Goal: Task Accomplishment & Management: Complete application form

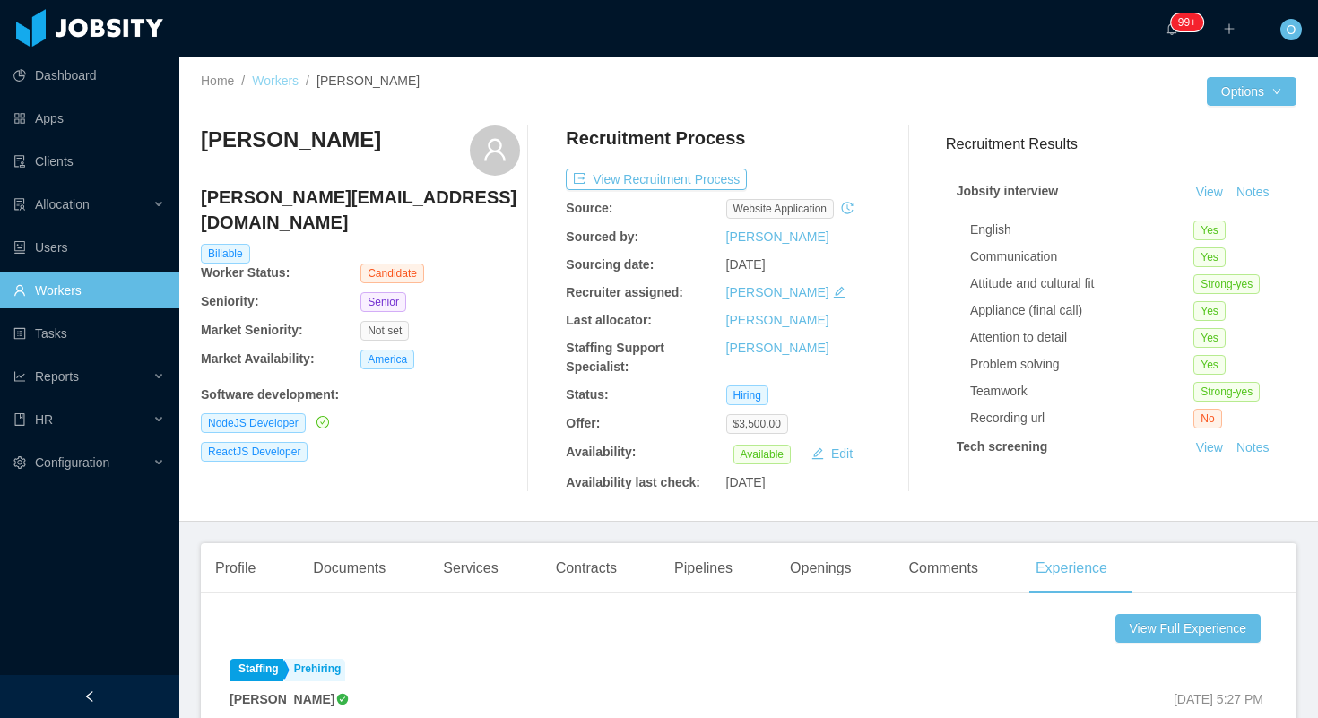
click at [275, 83] on link "Workers" at bounding box center [275, 80] width 47 height 14
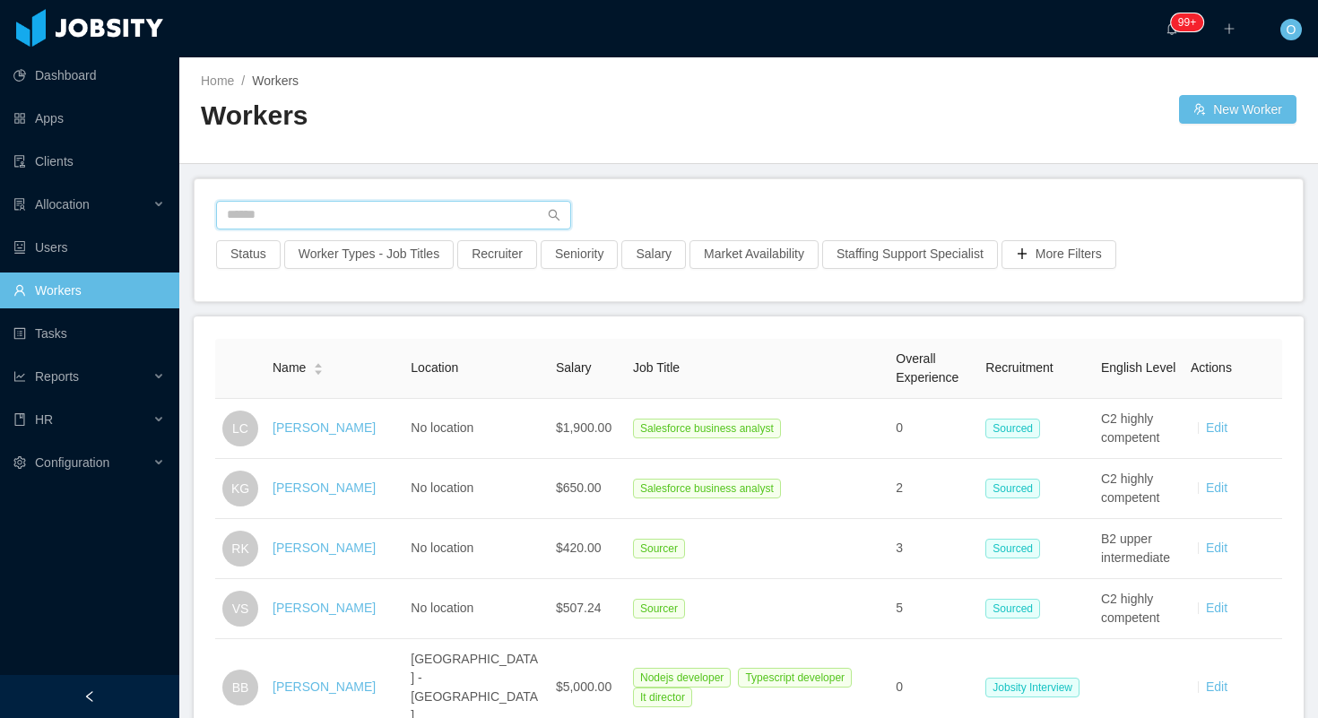
click at [383, 213] on input "text" at bounding box center [393, 215] width 355 height 29
paste input "**********"
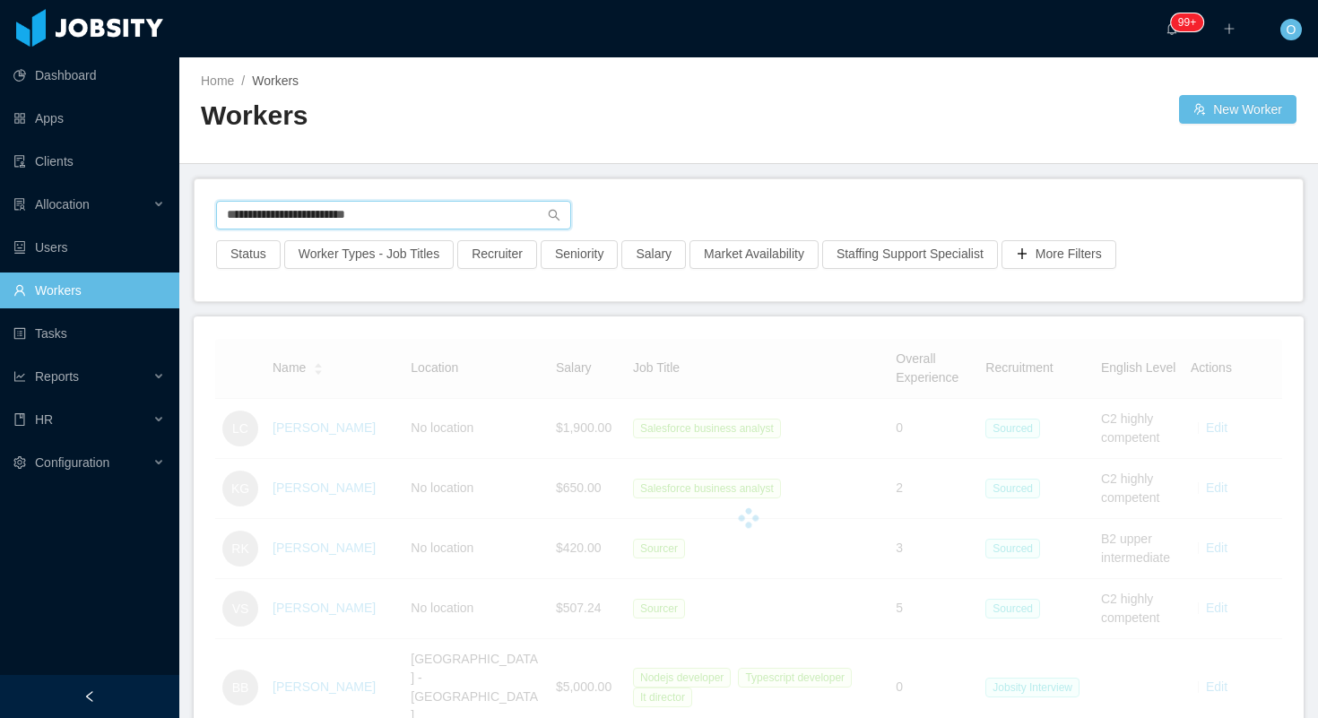
type input "**********"
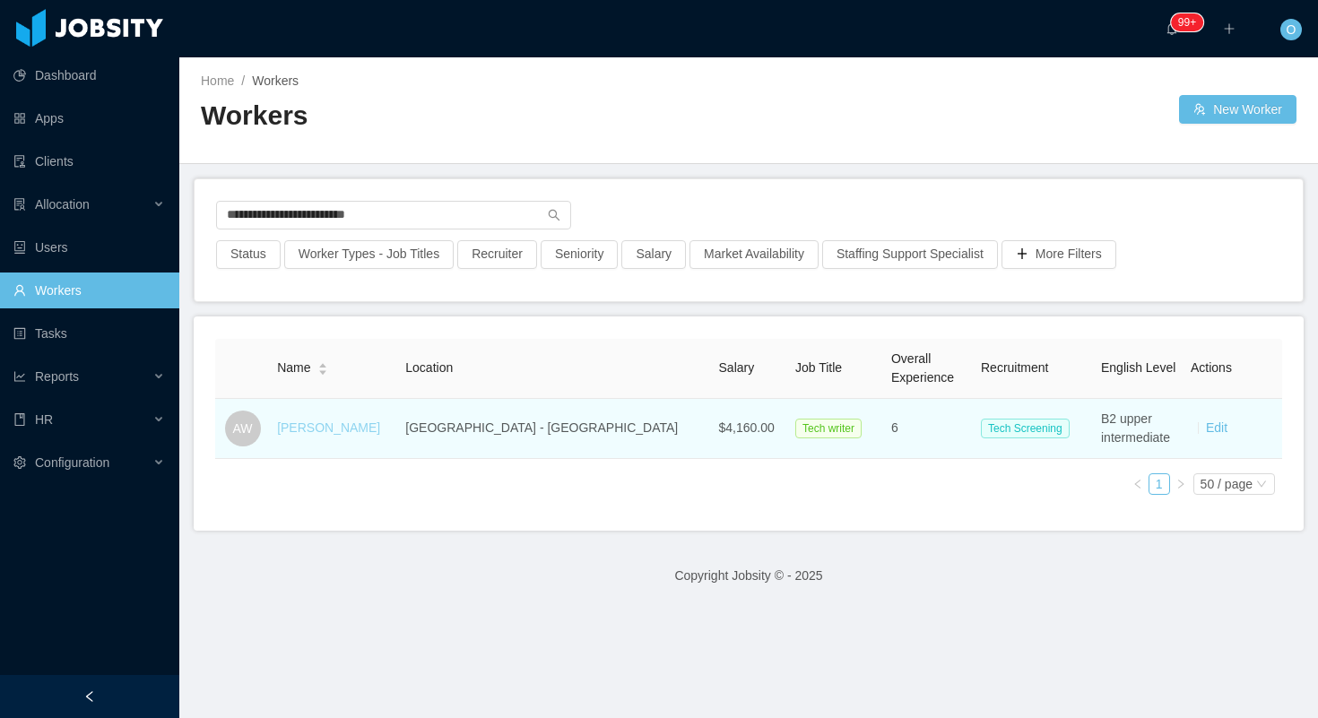
click at [351, 425] on link "Antony William" at bounding box center [328, 427] width 103 height 14
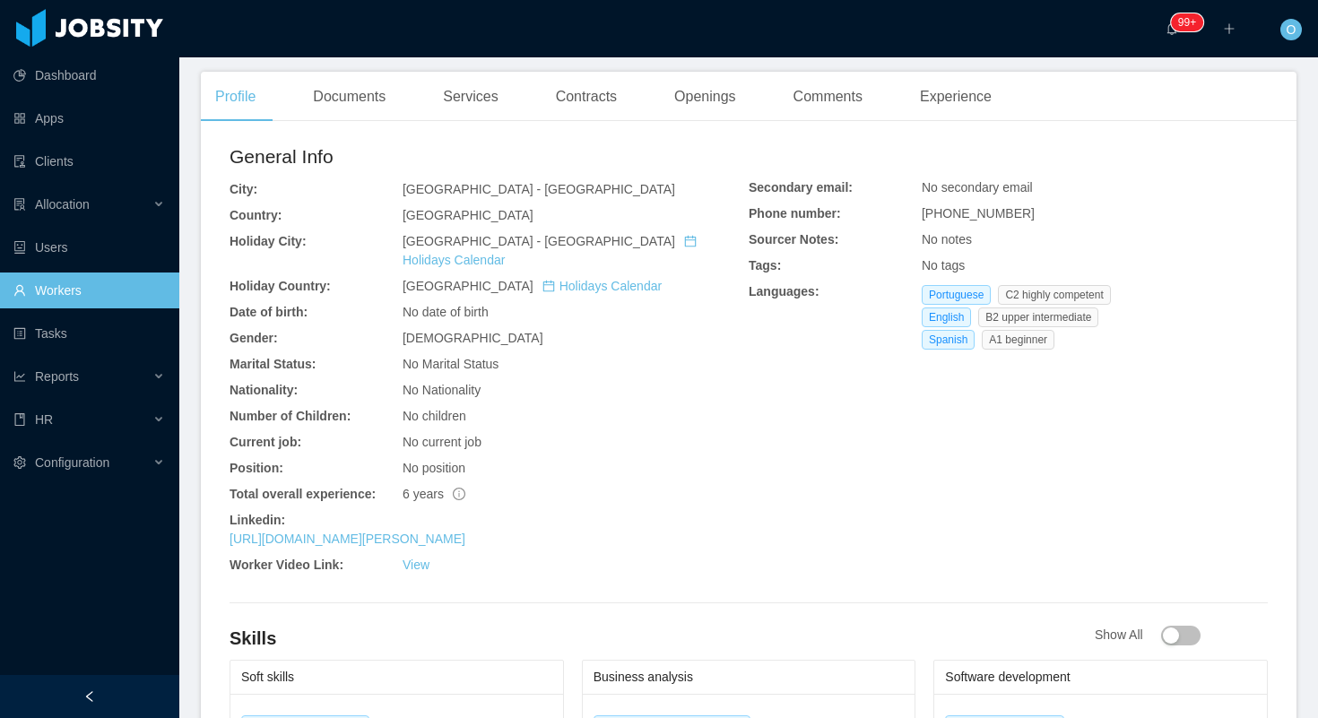
scroll to position [456, 0]
click at [718, 109] on div "Openings" at bounding box center [705, 96] width 91 height 50
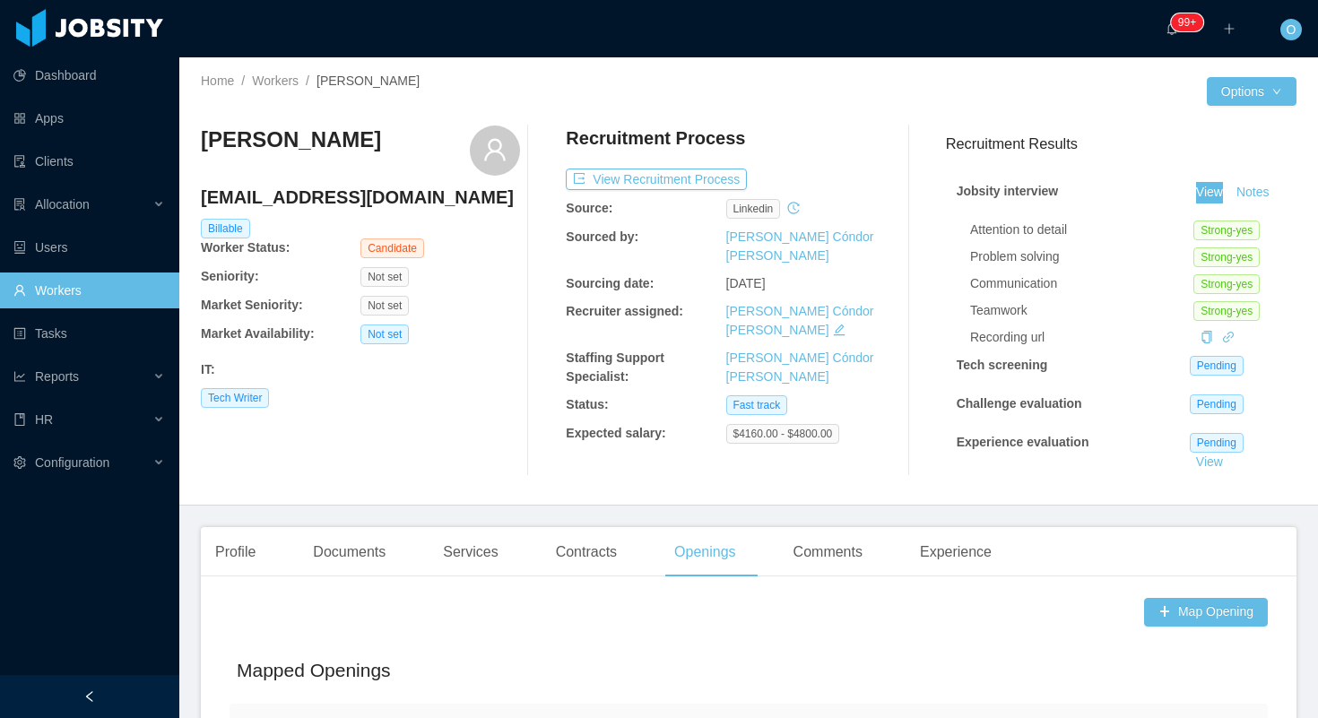
drag, startPoint x: 1201, startPoint y: 191, endPoint x: 1088, endPoint y: 4, distance: 218.7
click at [0, 0] on section "Dashboard Apps Clients Allocation Users Workers Tasks Reports HR Configuration …" at bounding box center [659, 359] width 1318 height 718
click at [375, 527] on div "Documents" at bounding box center [348, 552] width 101 height 50
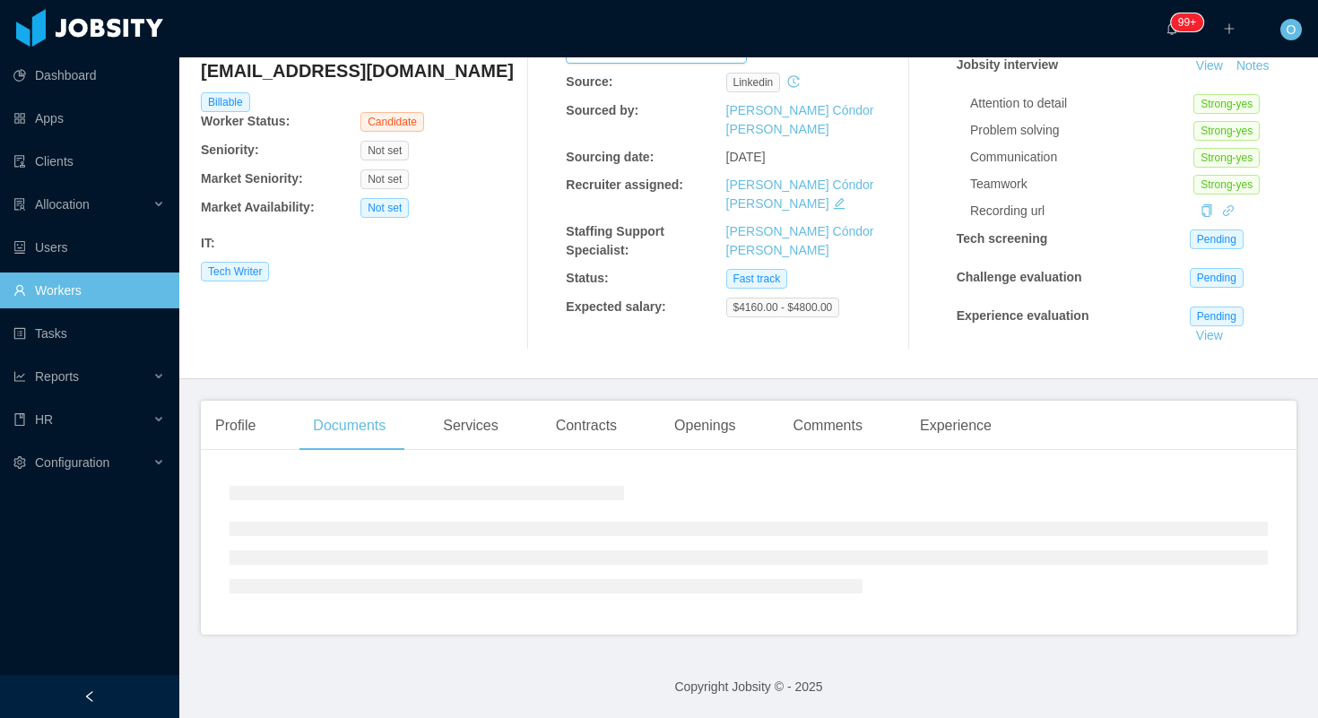
scroll to position [151, 0]
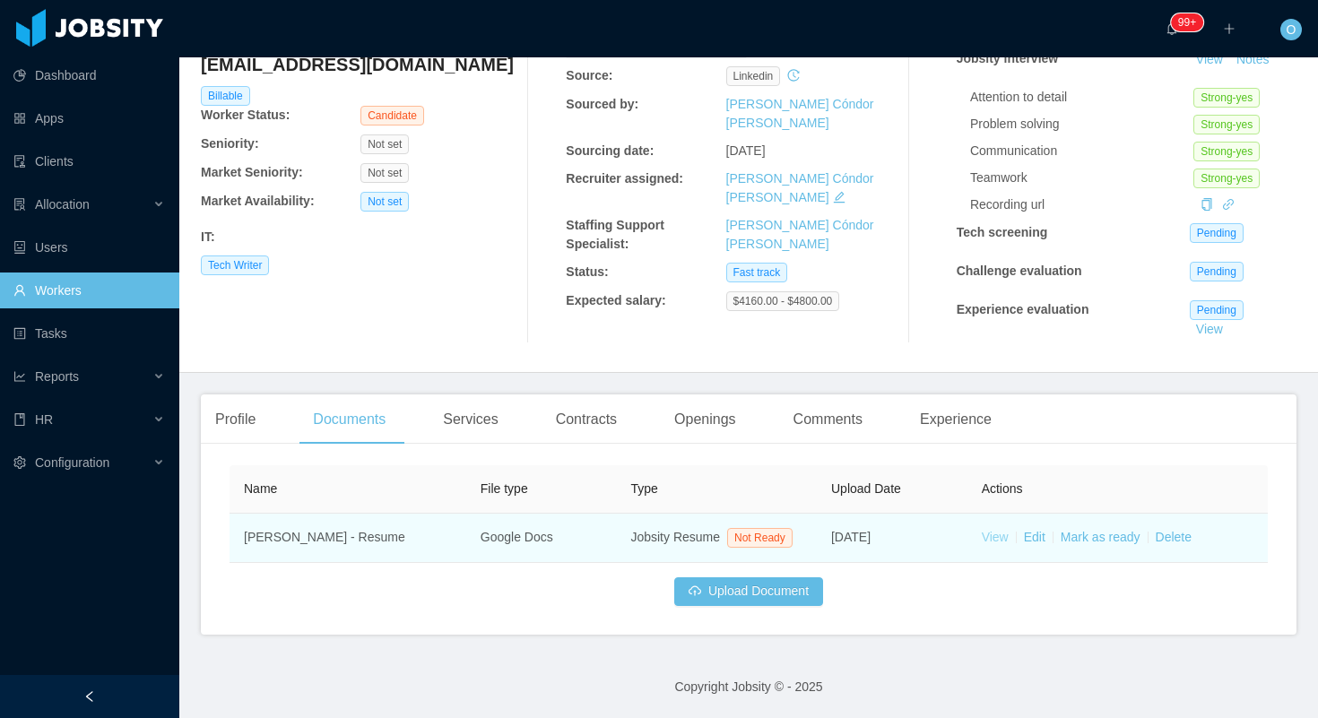
click at [993, 532] on link "View" at bounding box center [994, 537] width 27 height 14
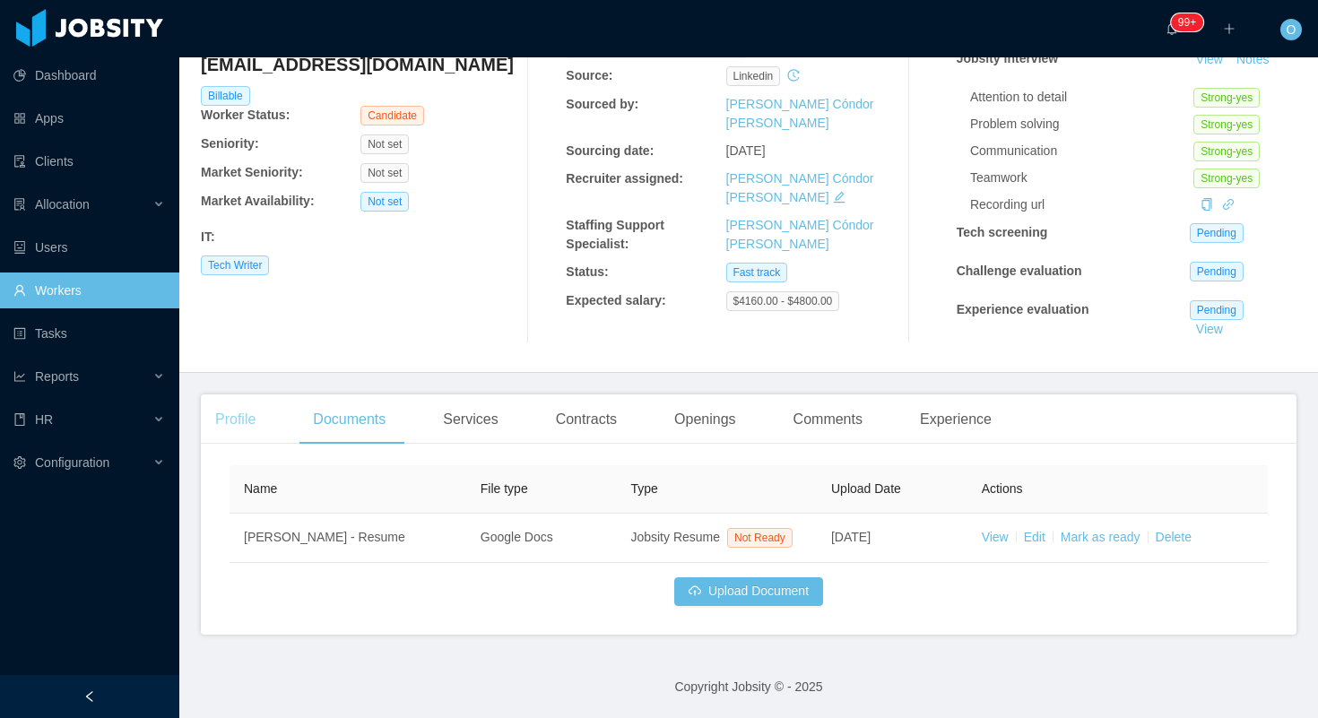
click at [236, 417] on div "Profile" at bounding box center [235, 419] width 69 height 50
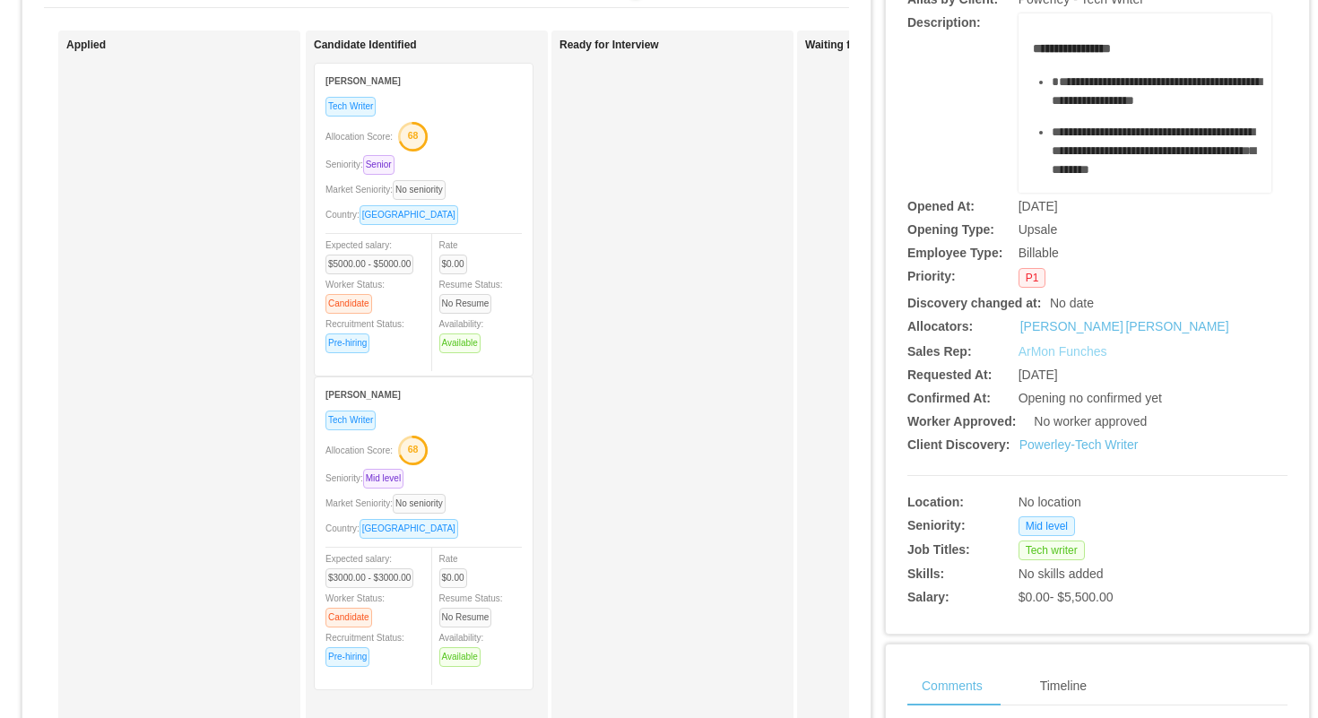
scroll to position [232, 0]
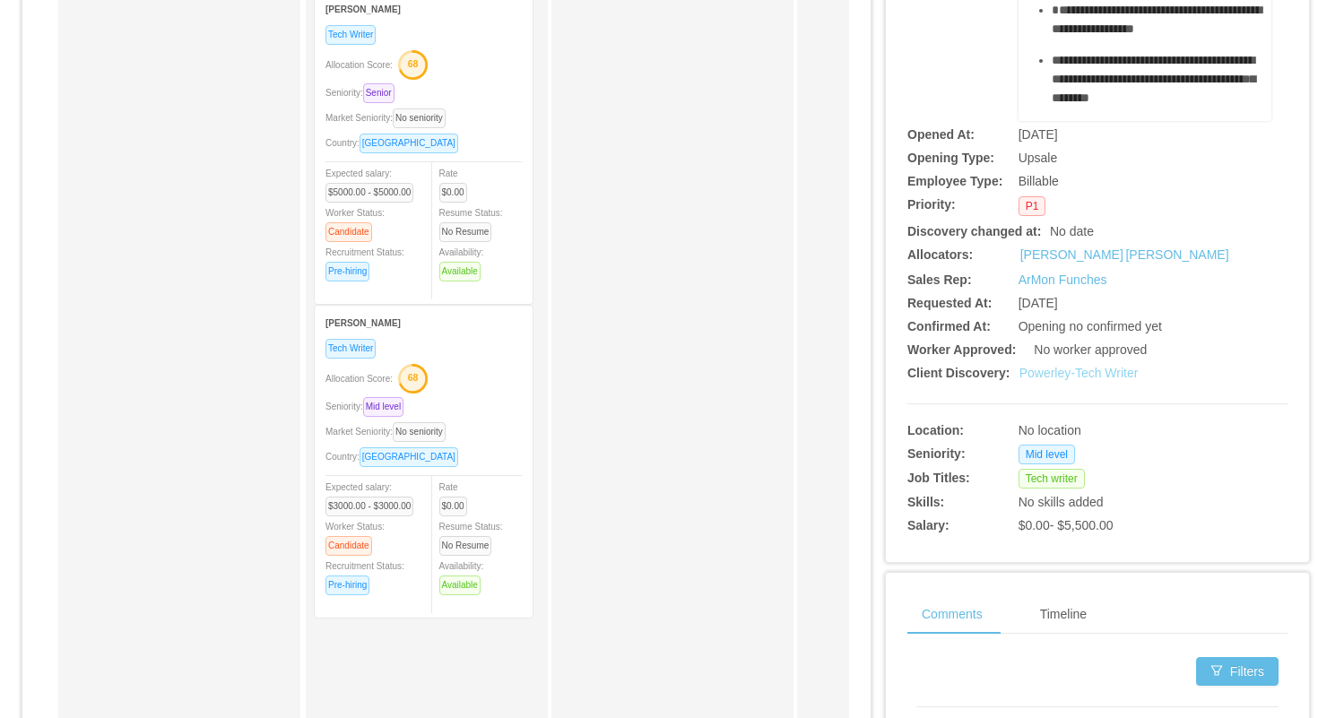
click at [1077, 373] on link "Powerley-Tech Writer" at bounding box center [1078, 373] width 119 height 14
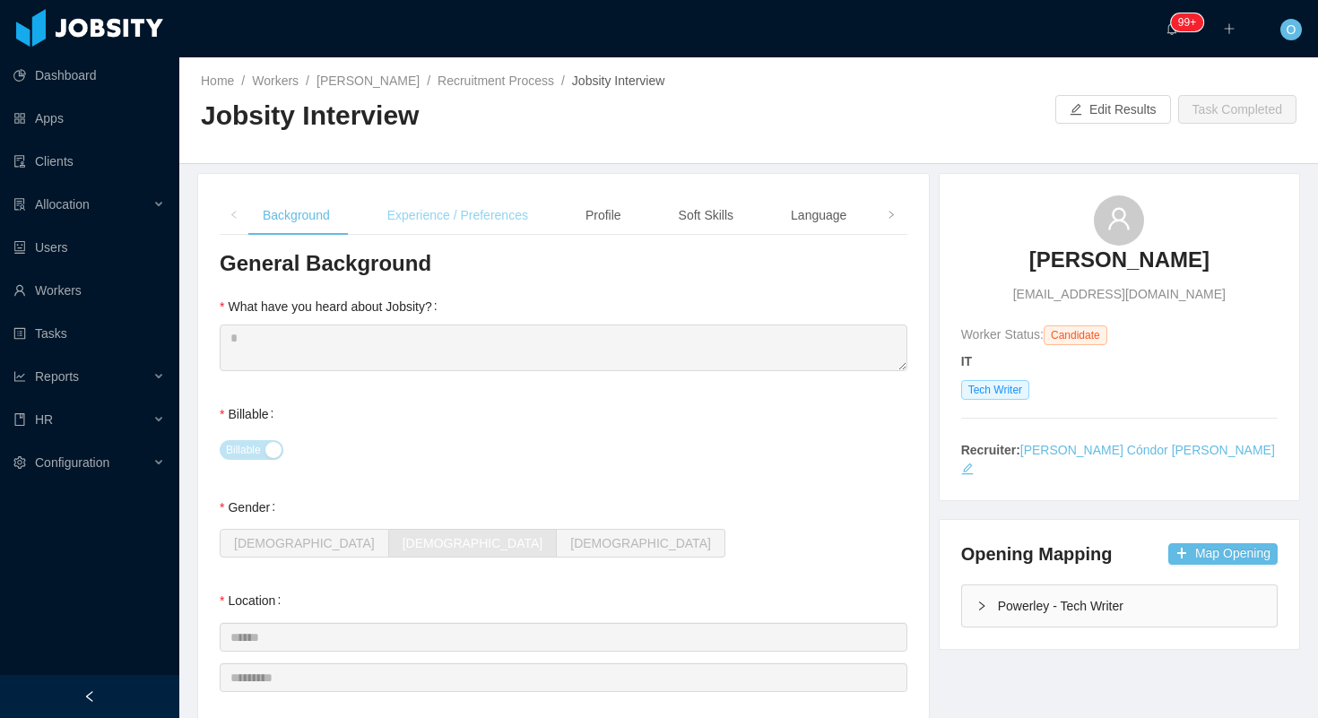
click at [431, 210] on div "Experience / Preferences" at bounding box center [457, 215] width 169 height 40
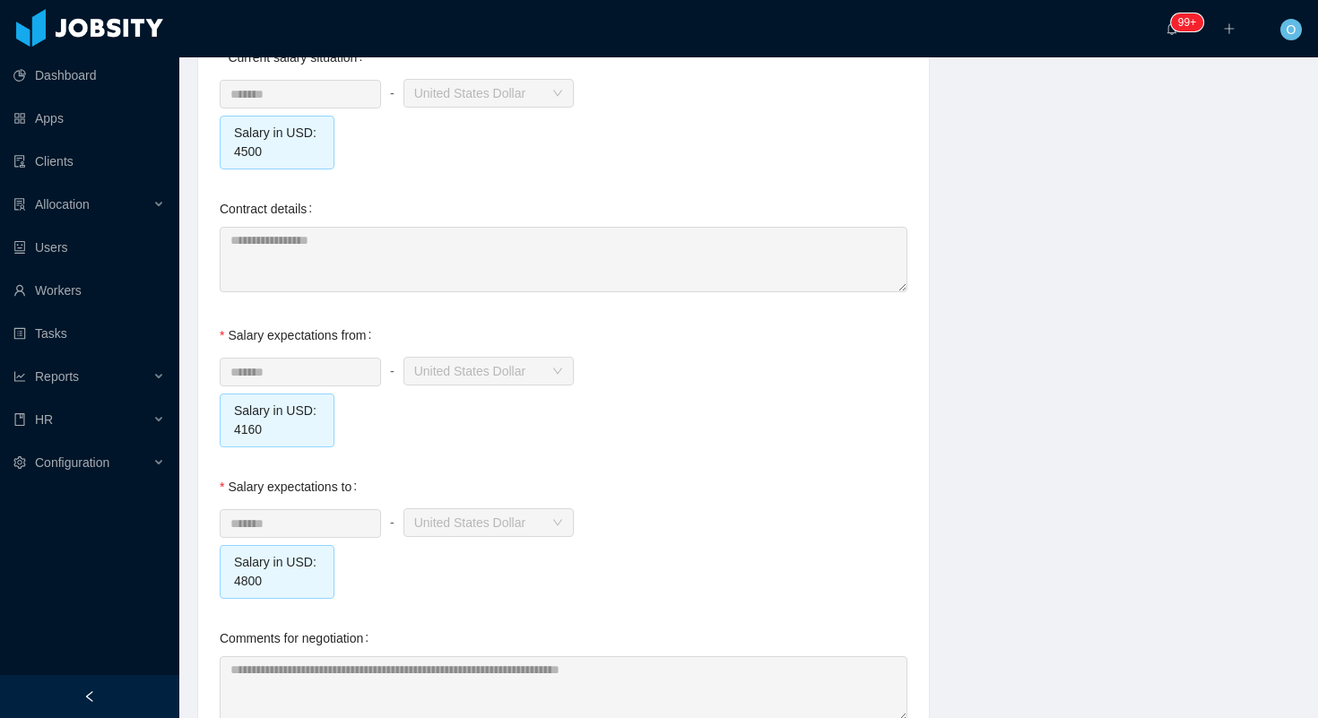
scroll to position [1935, 0]
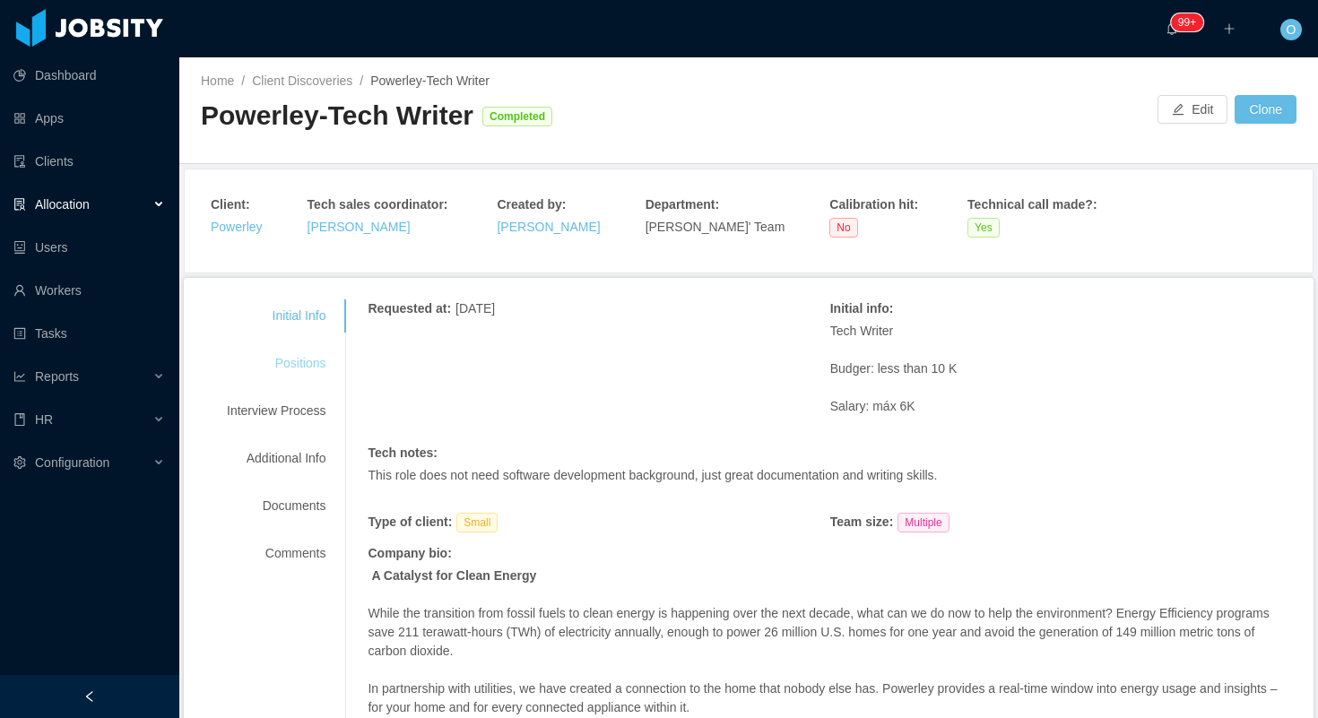
click at [307, 351] on div "Positions" at bounding box center [276, 363] width 142 height 33
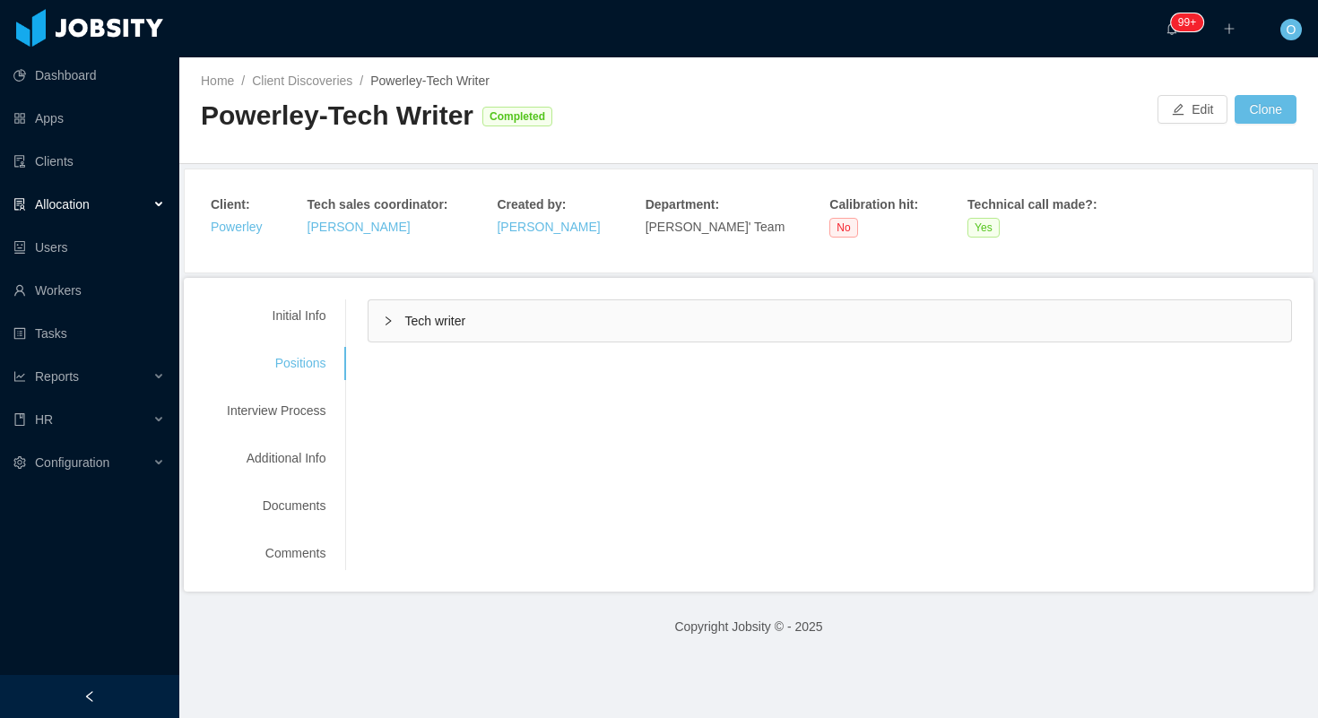
click at [390, 331] on div "Tech writer" at bounding box center [829, 320] width 922 height 41
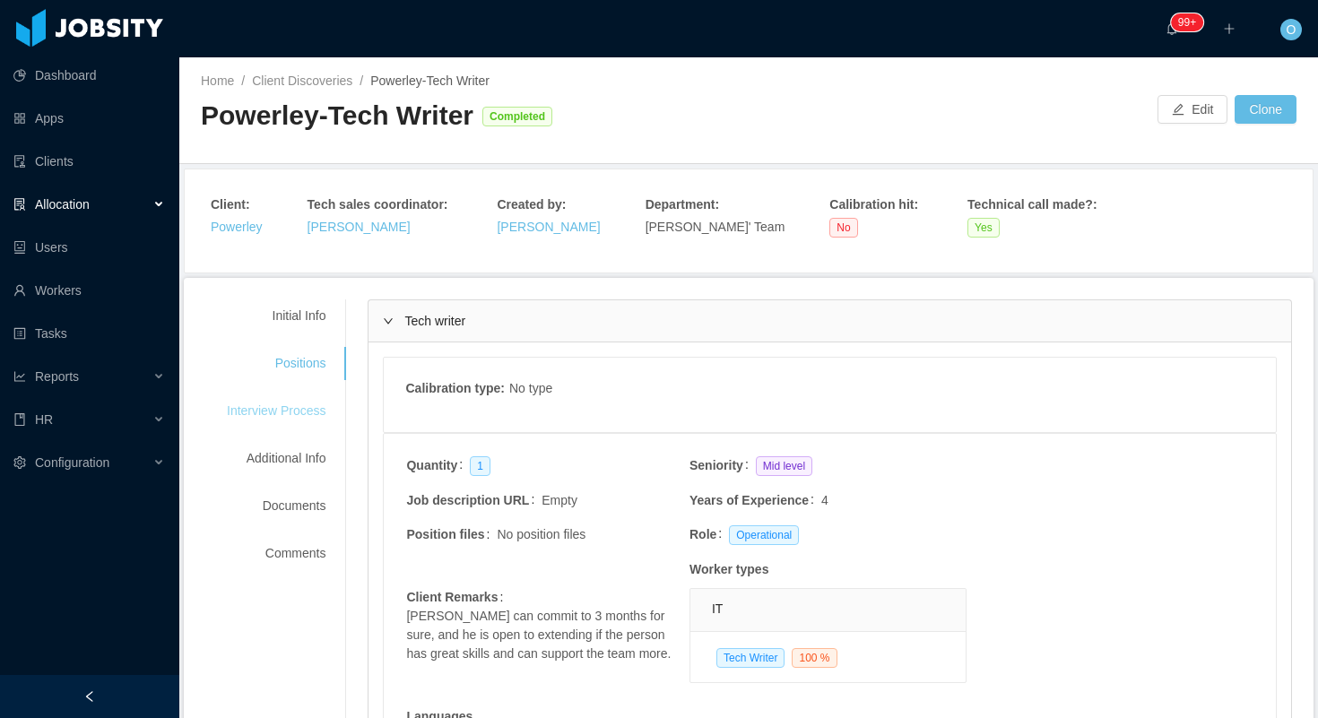
click at [296, 414] on div "Interview Process" at bounding box center [276, 410] width 142 height 33
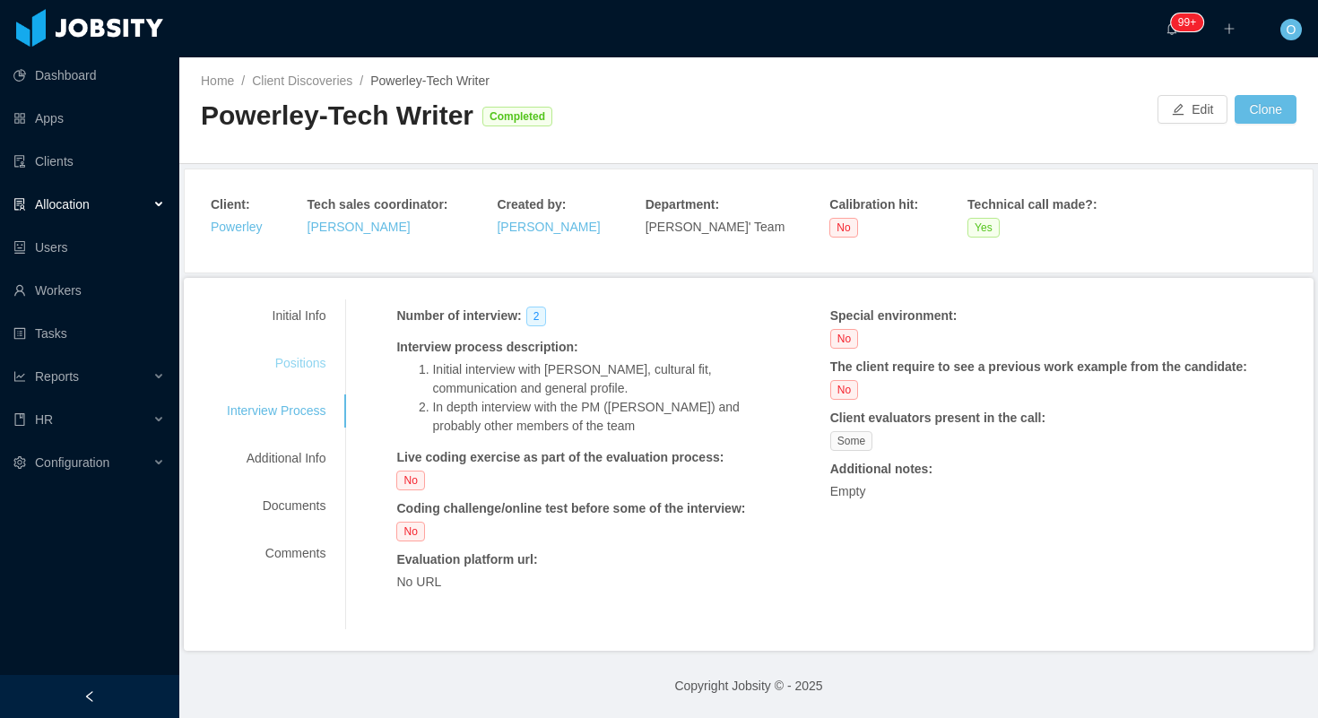
click at [325, 354] on div "Positions" at bounding box center [276, 363] width 142 height 33
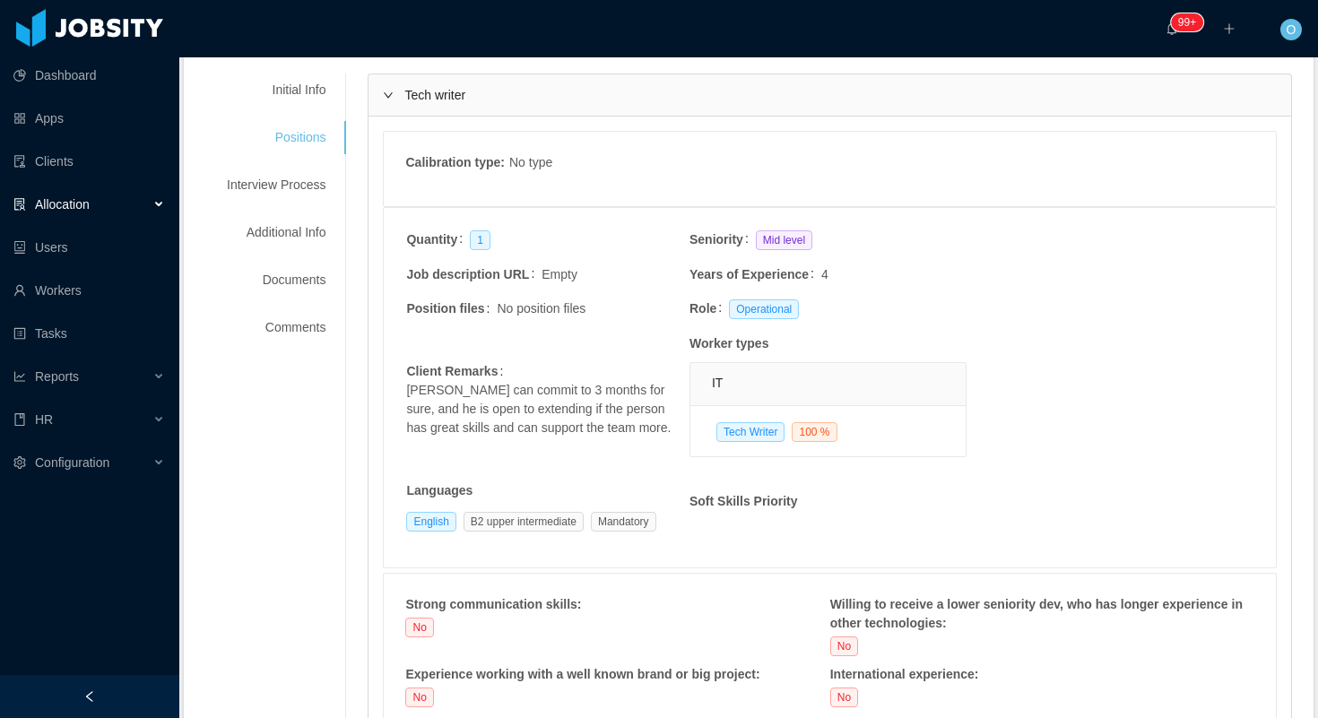
scroll to position [215, 0]
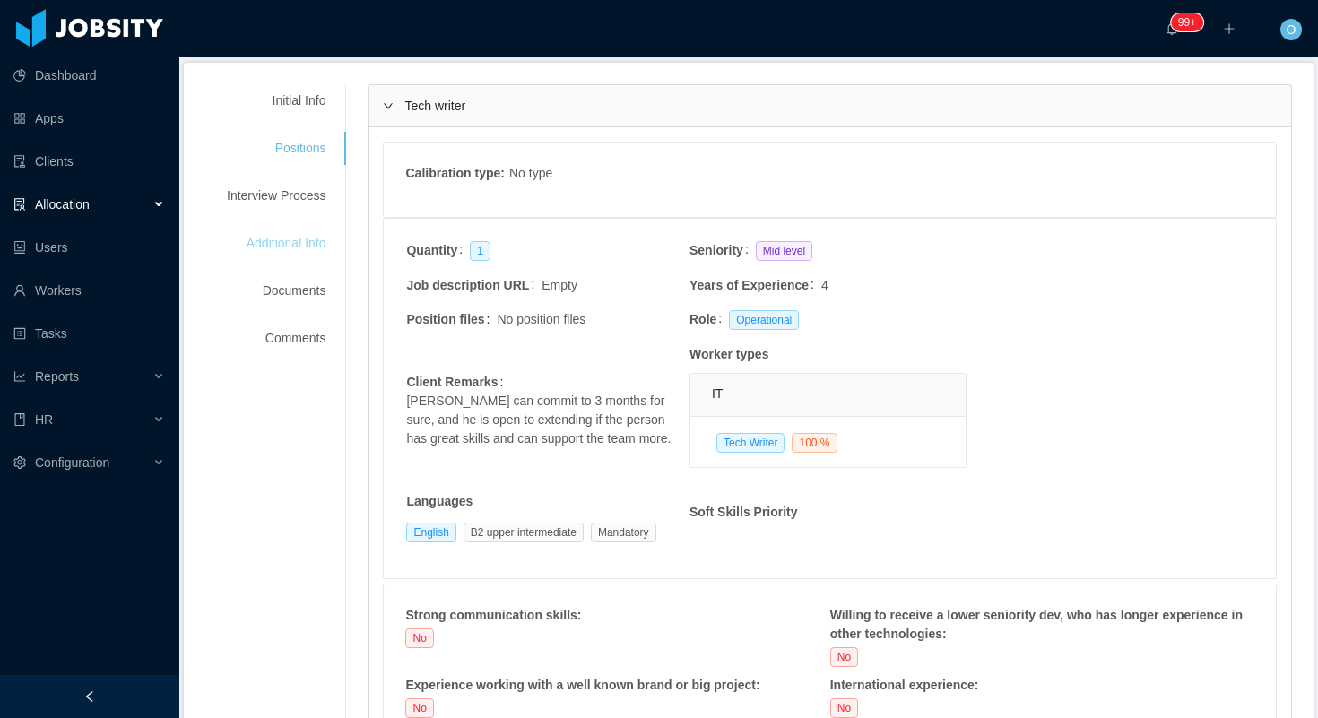
click at [320, 241] on div "Additional Info" at bounding box center [276, 243] width 142 height 33
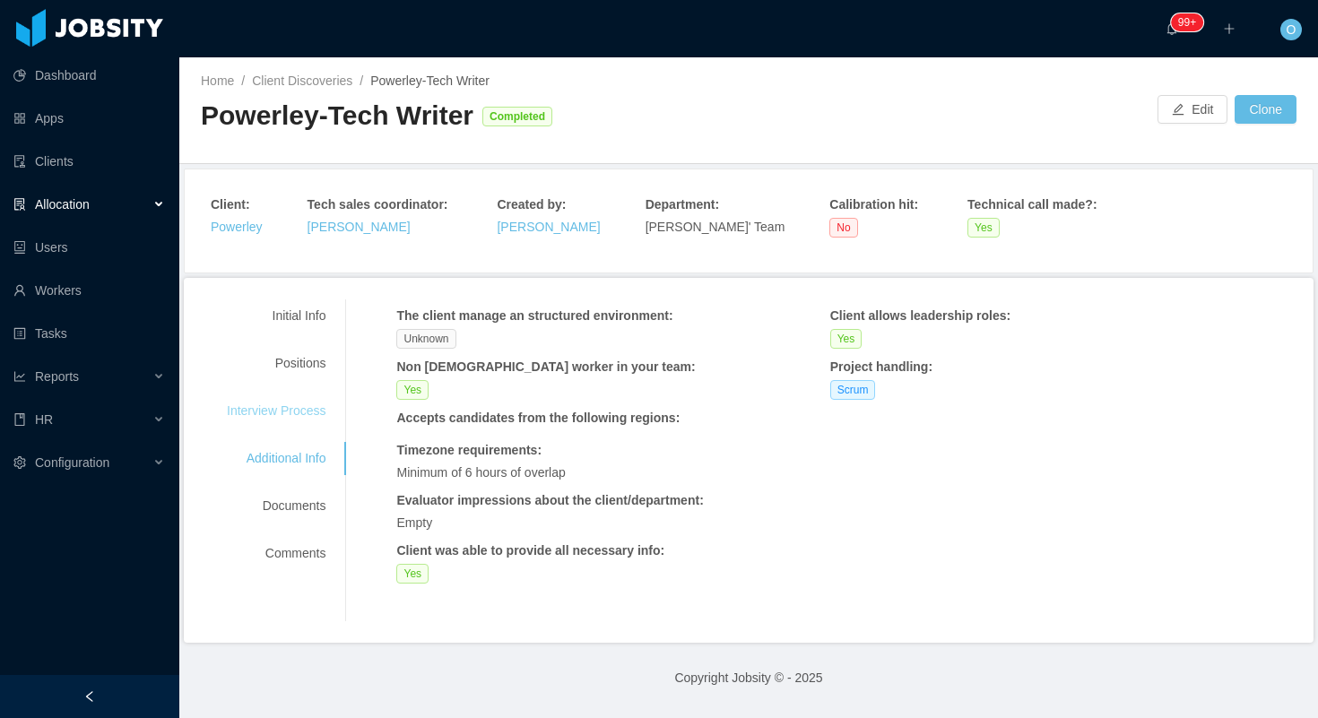
click at [283, 400] on div "Interview Process" at bounding box center [276, 410] width 142 height 33
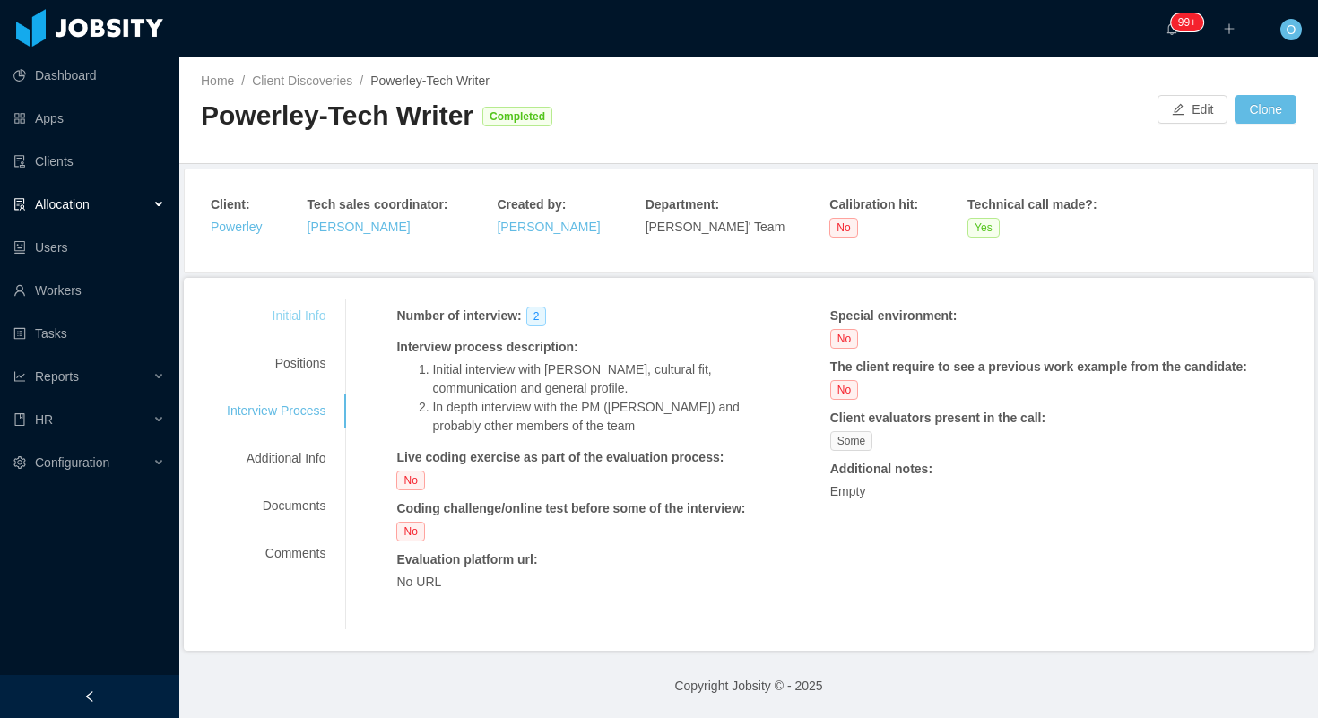
click at [315, 307] on div "Initial Info" at bounding box center [276, 315] width 142 height 33
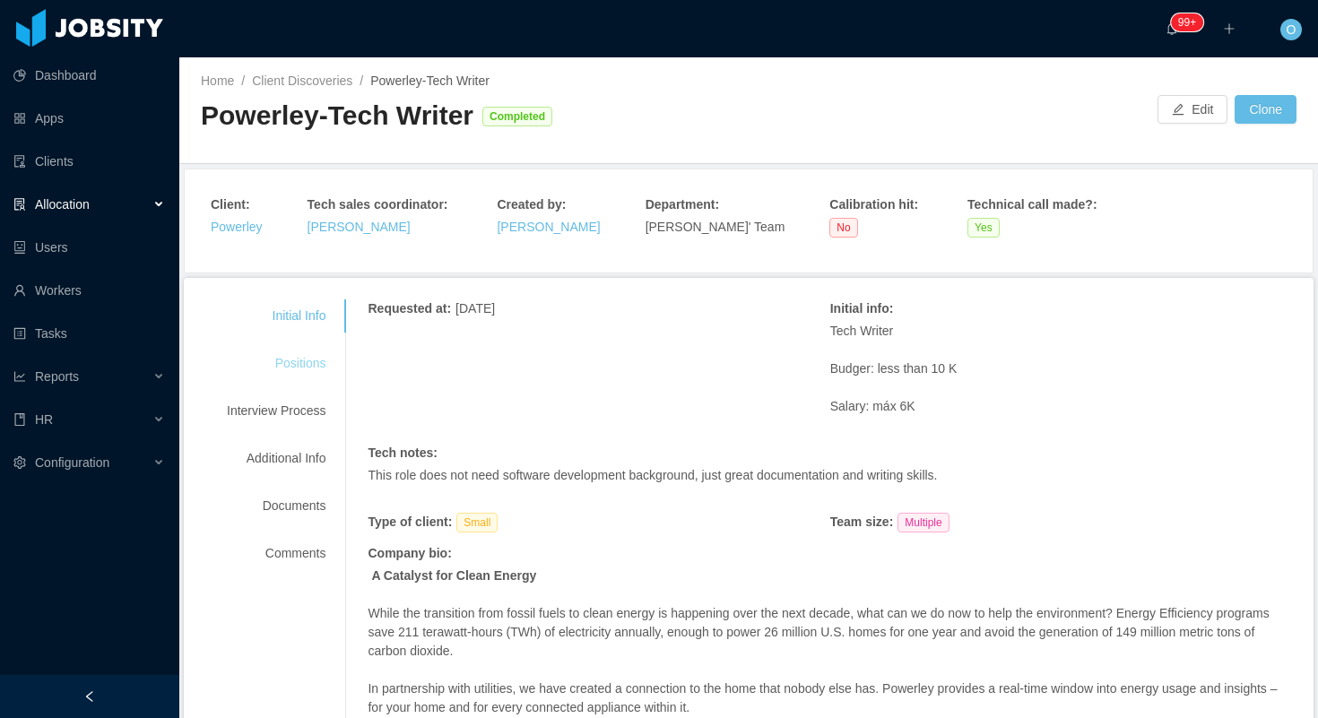
click at [323, 372] on div "Positions" at bounding box center [276, 363] width 142 height 33
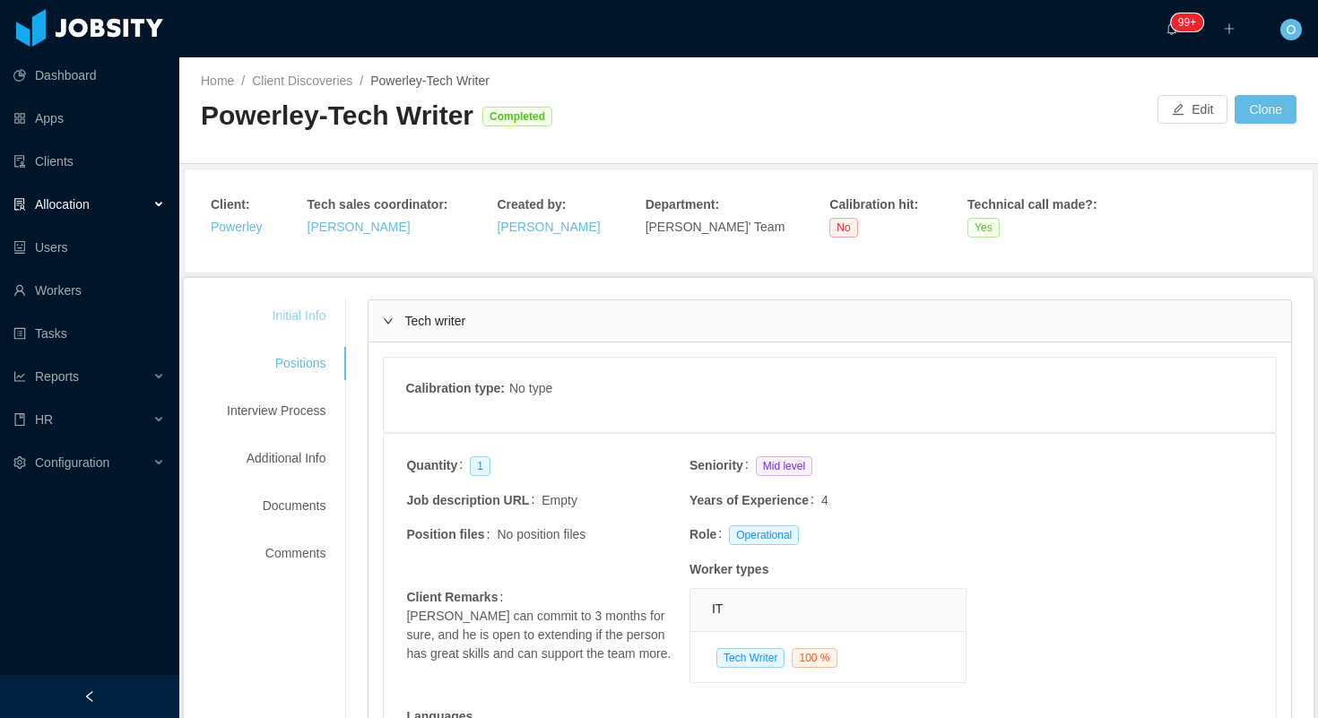
click at [315, 320] on div "Initial Info" at bounding box center [276, 315] width 142 height 33
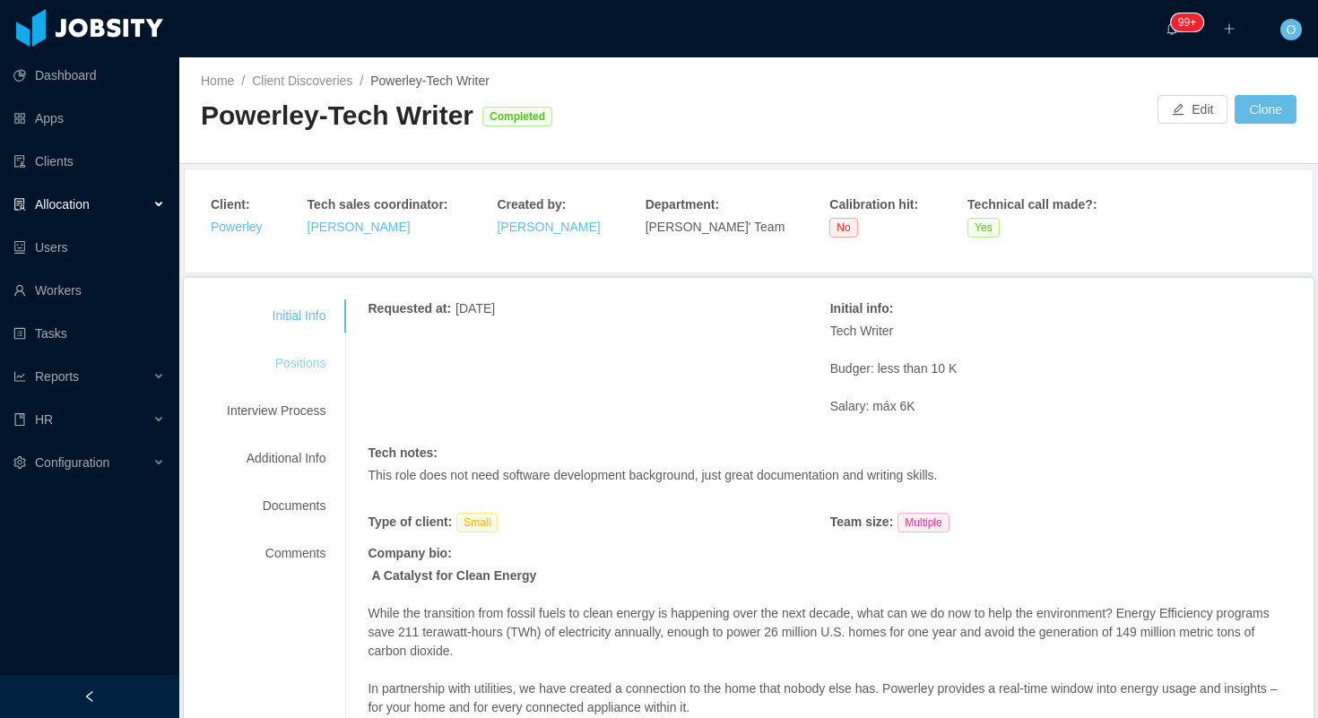
click at [298, 368] on div "Positions" at bounding box center [276, 363] width 142 height 33
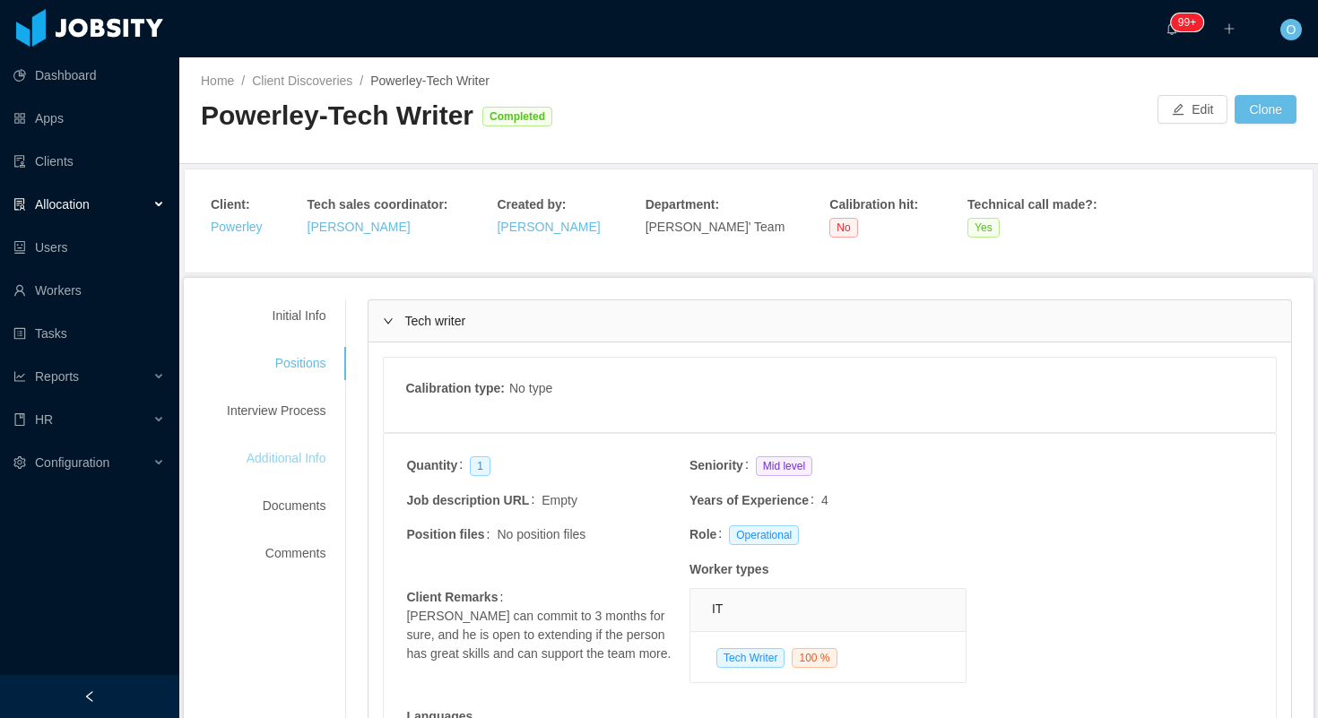
click at [310, 451] on div "Additional Info" at bounding box center [276, 458] width 142 height 33
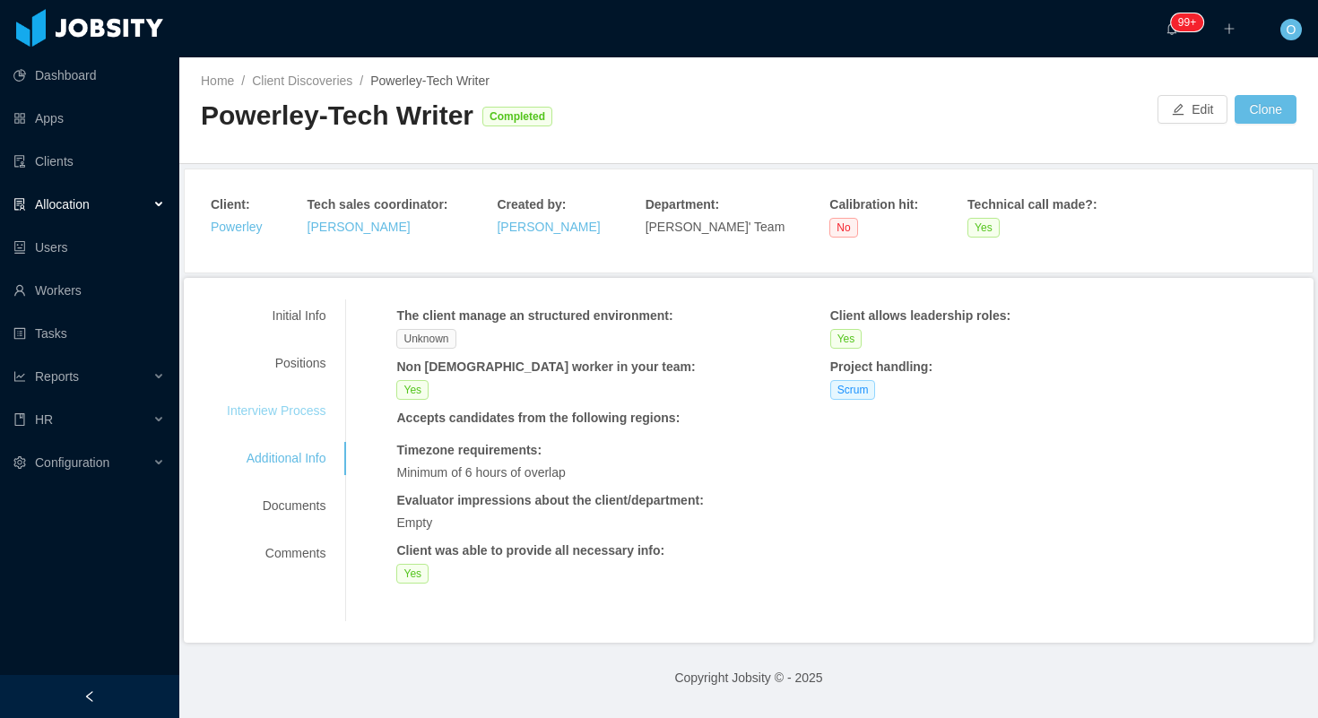
click at [307, 404] on div "Interview Process" at bounding box center [276, 410] width 142 height 33
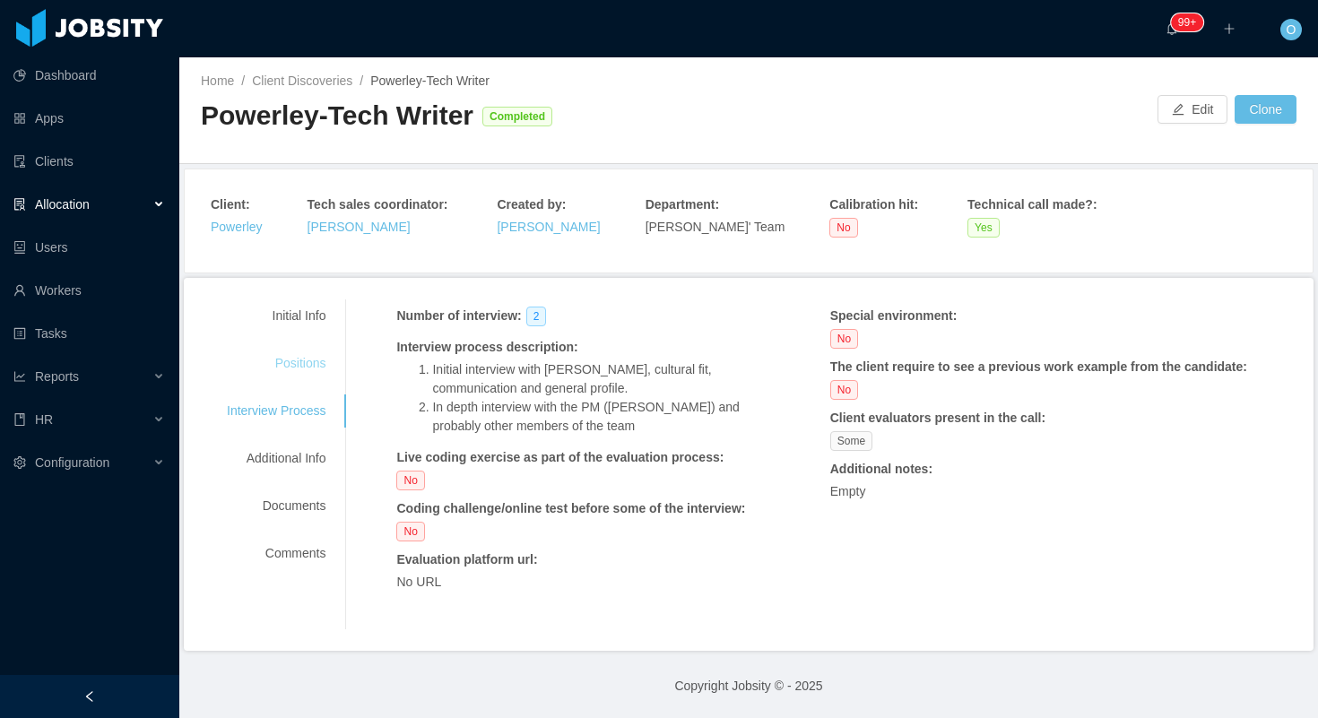
click at [300, 365] on div "Positions" at bounding box center [276, 363] width 142 height 33
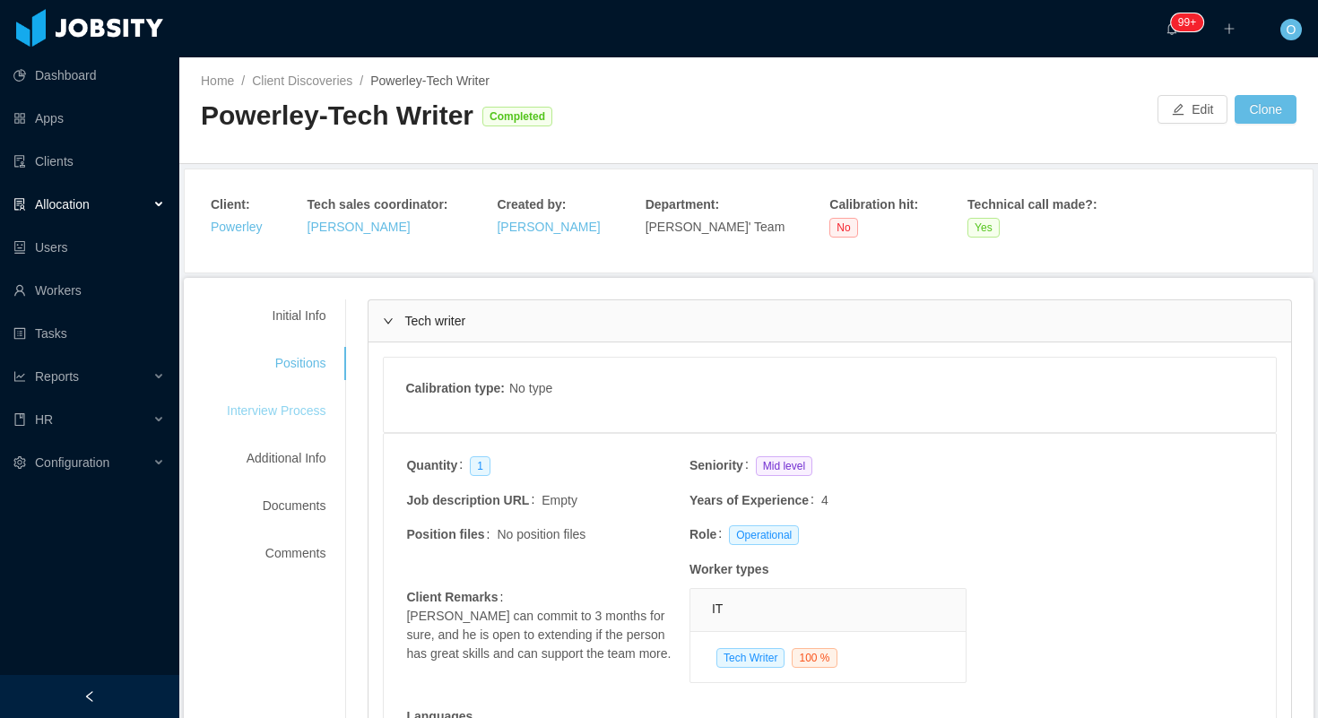
click at [327, 404] on div "Interview Process" at bounding box center [276, 410] width 142 height 33
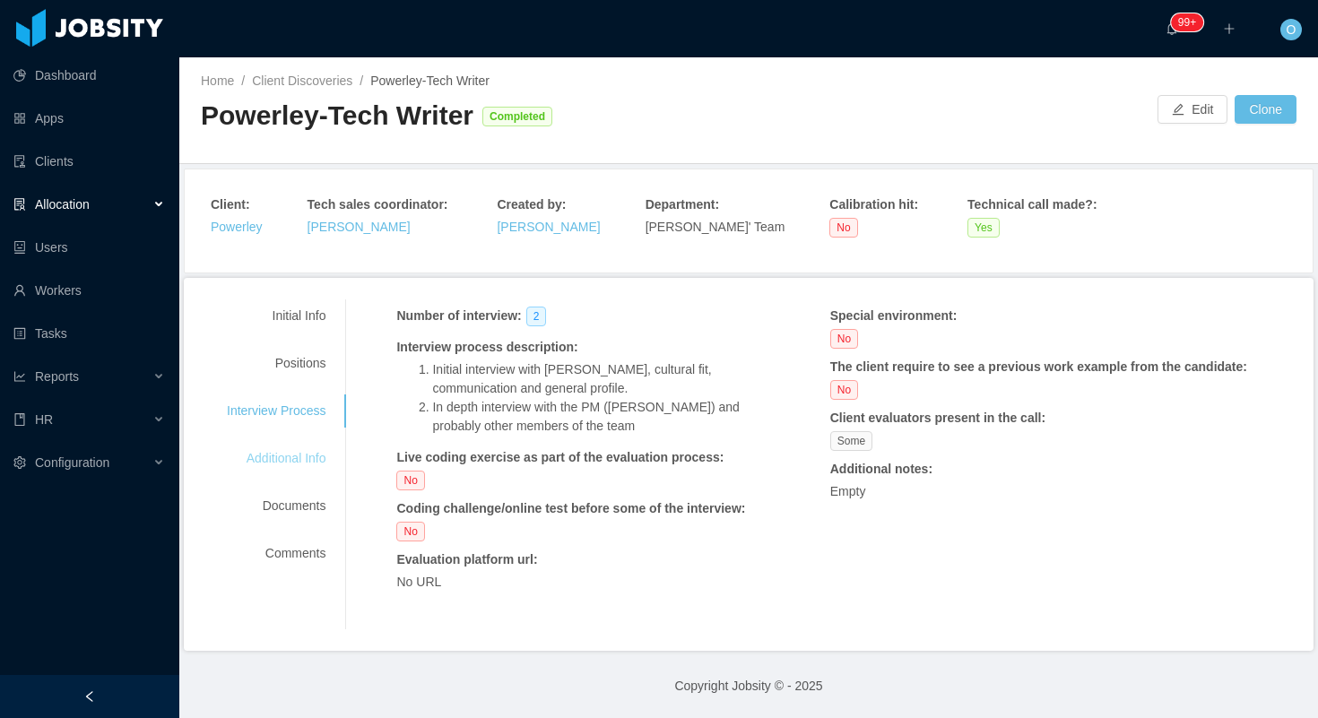
click at [311, 466] on div "Additional Info" at bounding box center [276, 458] width 142 height 33
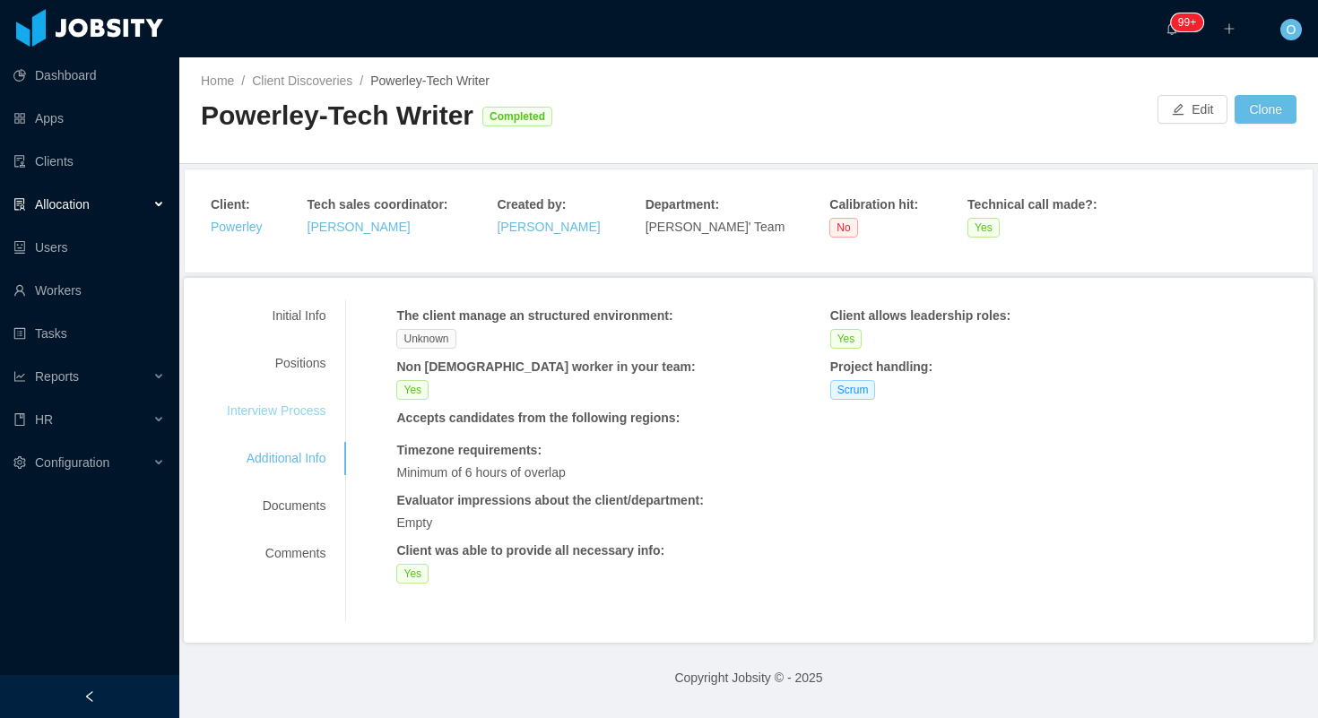
click at [311, 415] on div "Interview Process" at bounding box center [276, 410] width 142 height 33
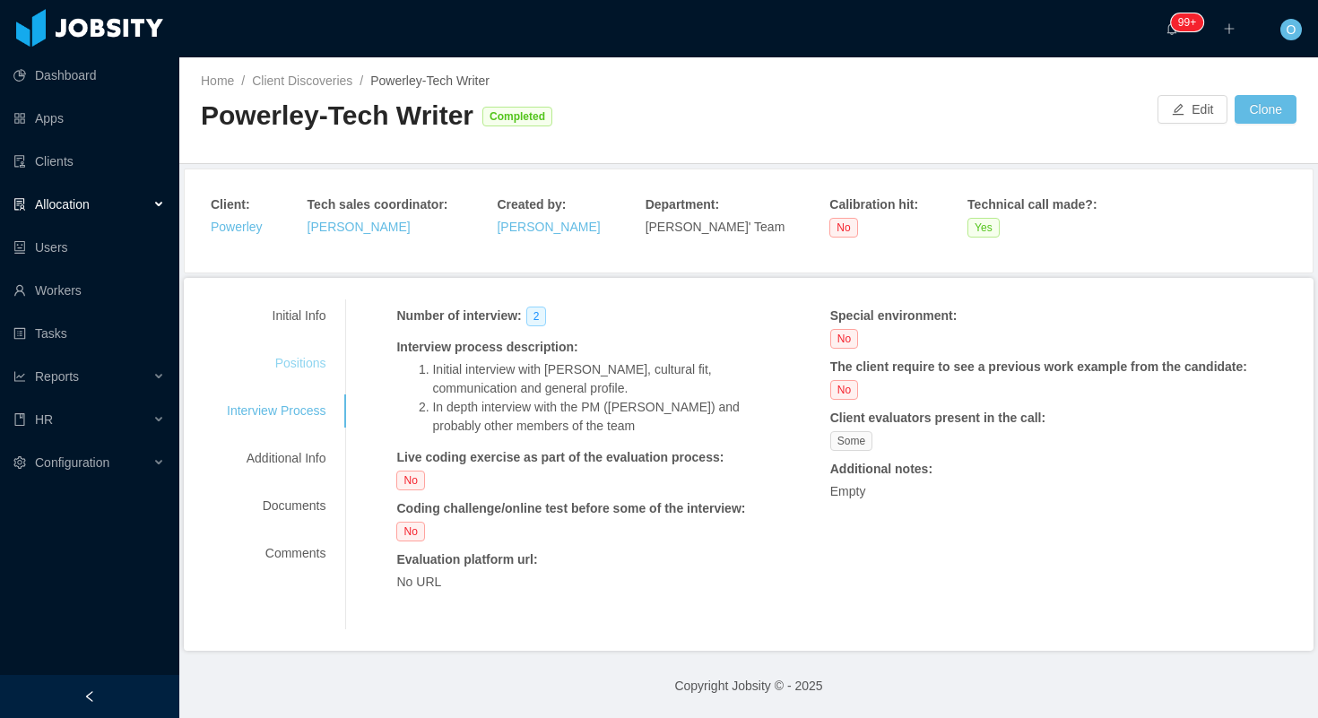
click at [313, 361] on div "Positions" at bounding box center [276, 363] width 142 height 33
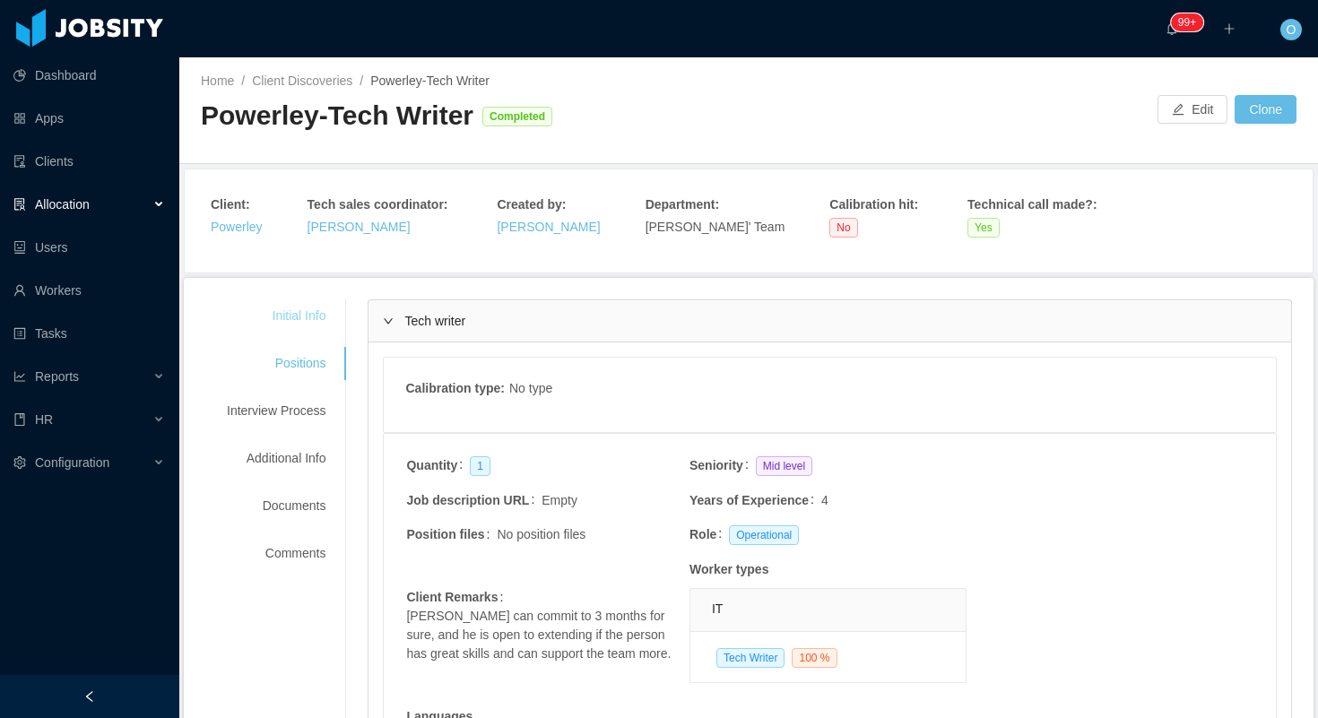
click at [303, 309] on div "Initial Info" at bounding box center [276, 315] width 142 height 33
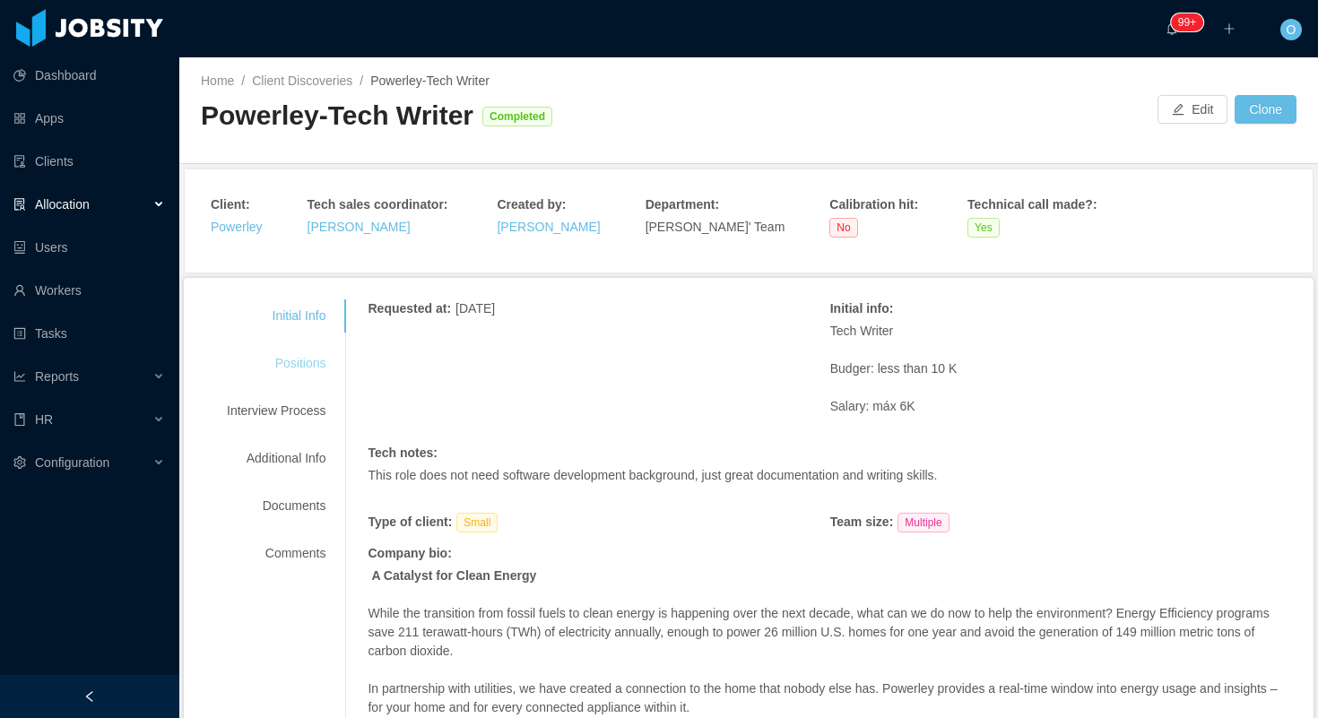
click at [299, 366] on div "Positions" at bounding box center [276, 363] width 142 height 33
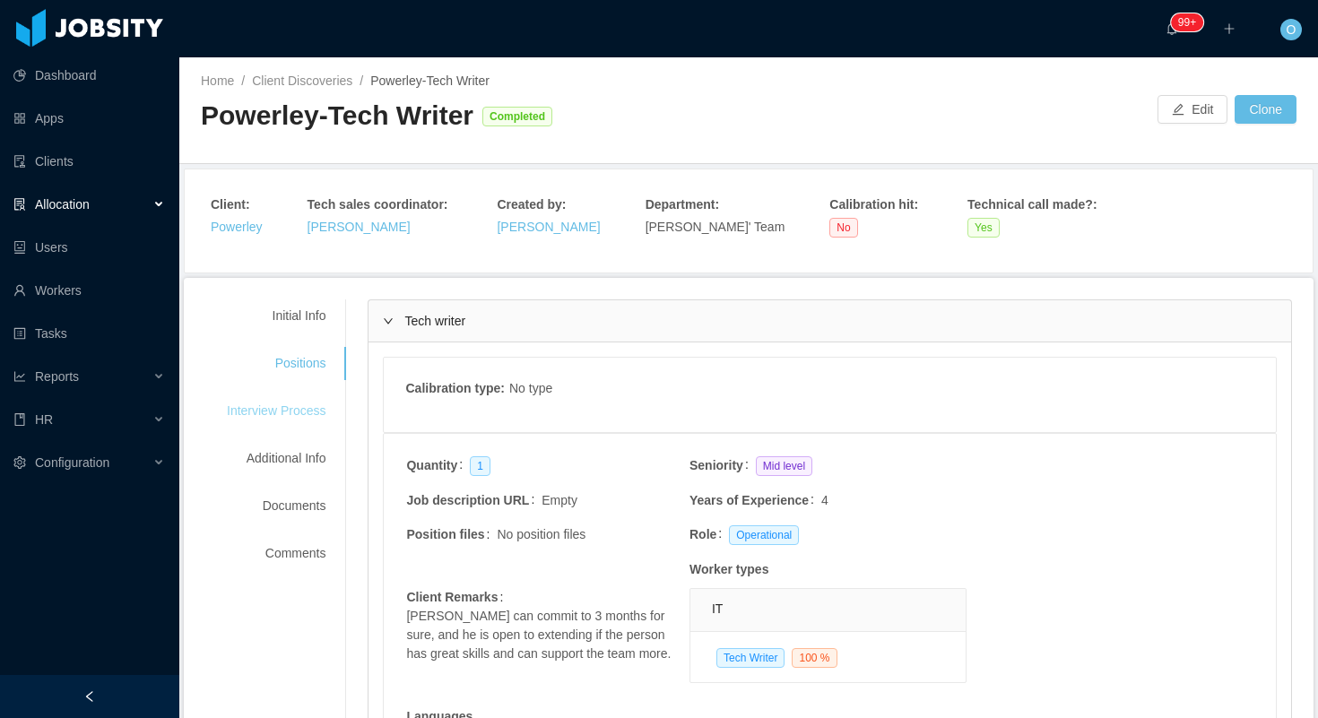
click at [318, 413] on div "Interview Process" at bounding box center [276, 410] width 142 height 33
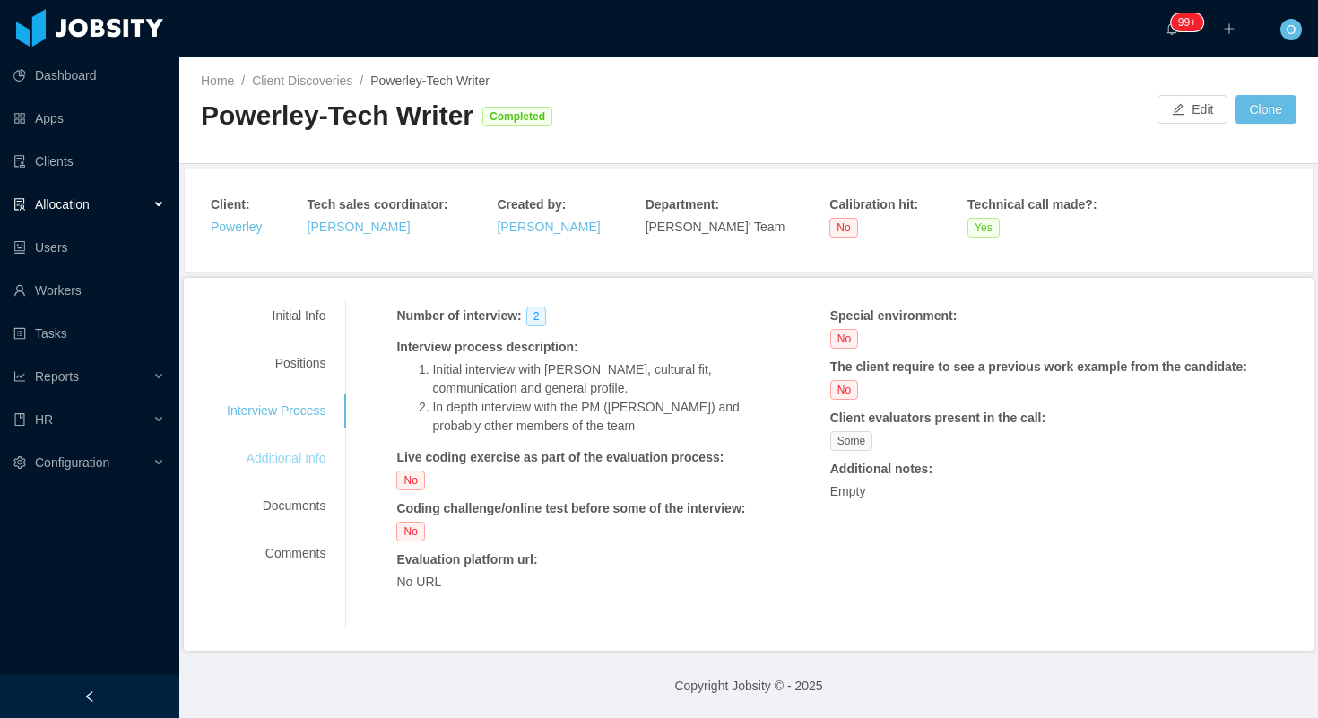
click at [315, 461] on div "Additional Info" at bounding box center [276, 458] width 142 height 33
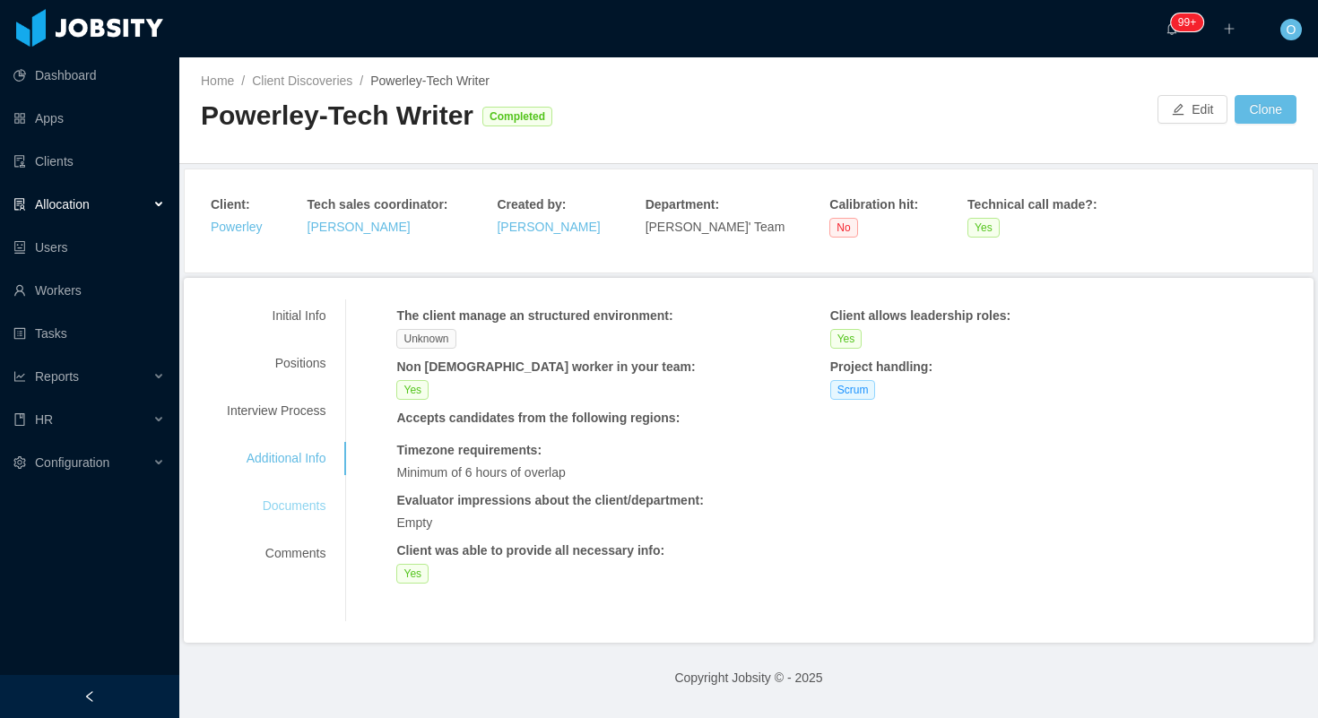
click at [309, 505] on div "Documents" at bounding box center [276, 505] width 142 height 33
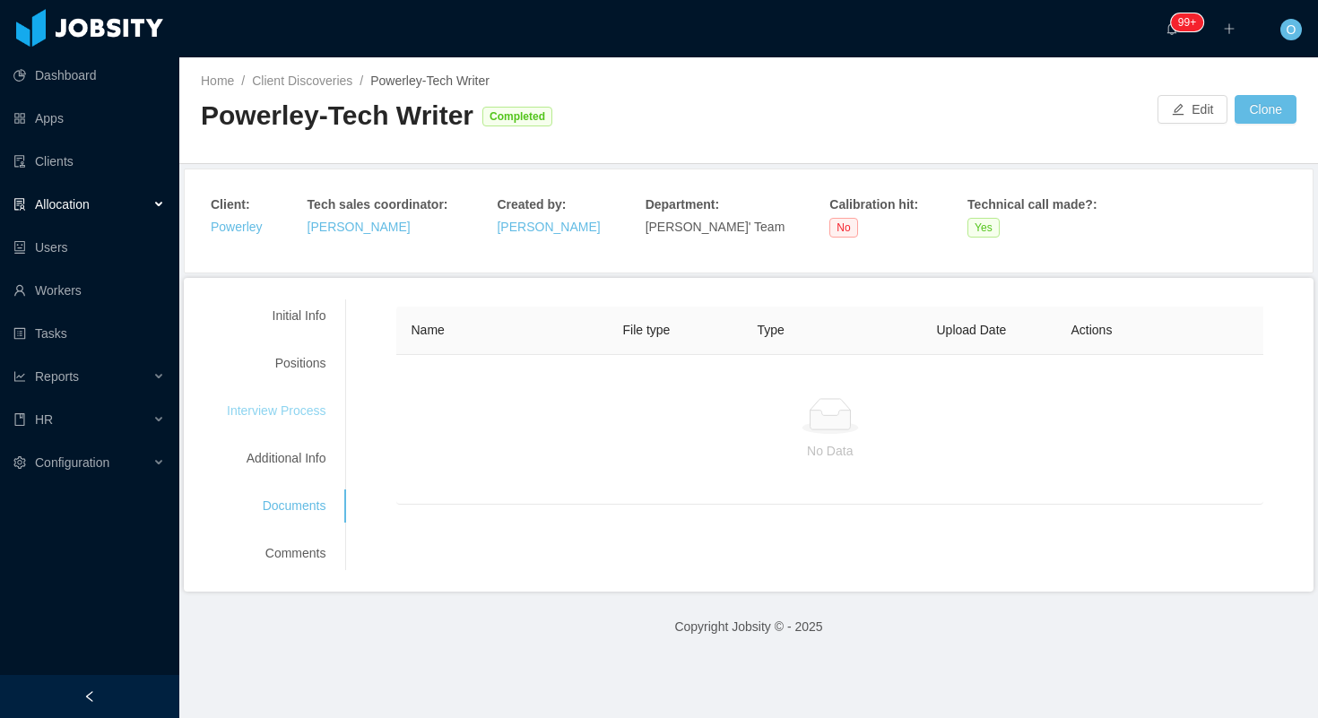
click at [301, 408] on div "Interview Process" at bounding box center [276, 410] width 142 height 33
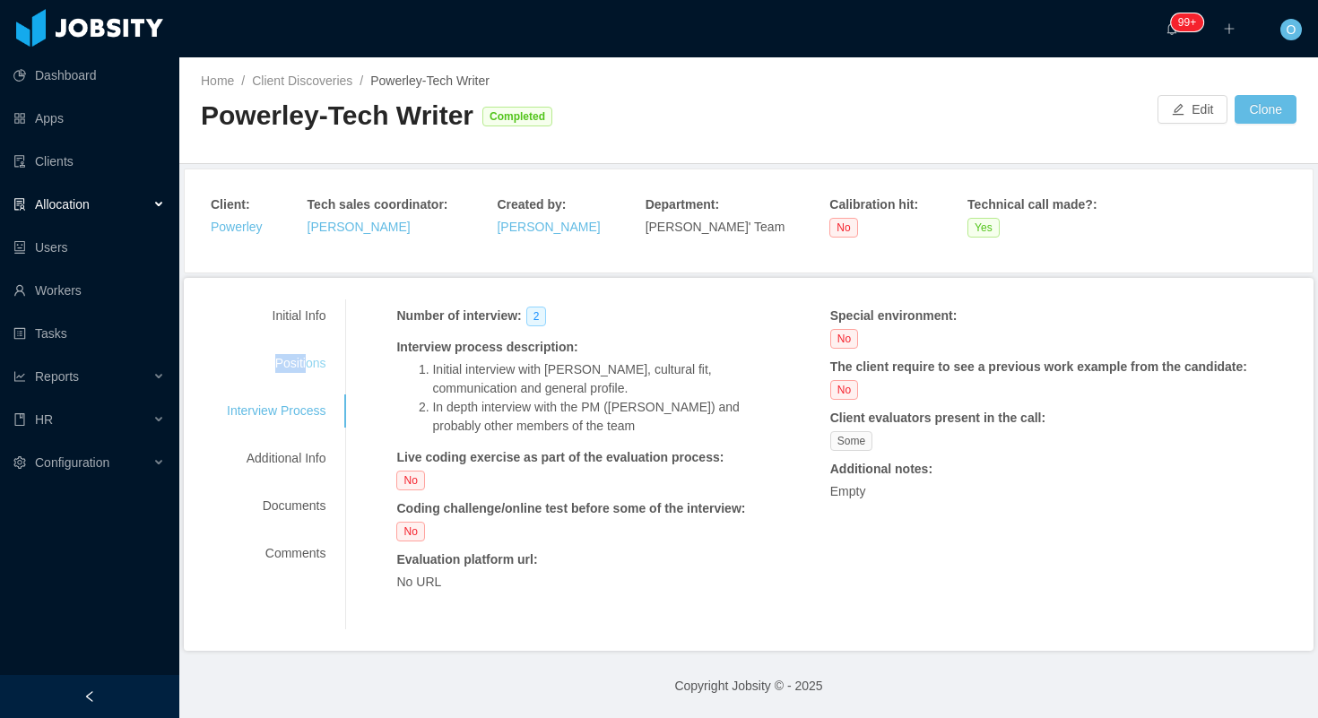
click at [309, 353] on div "Positions" at bounding box center [276, 363] width 142 height 33
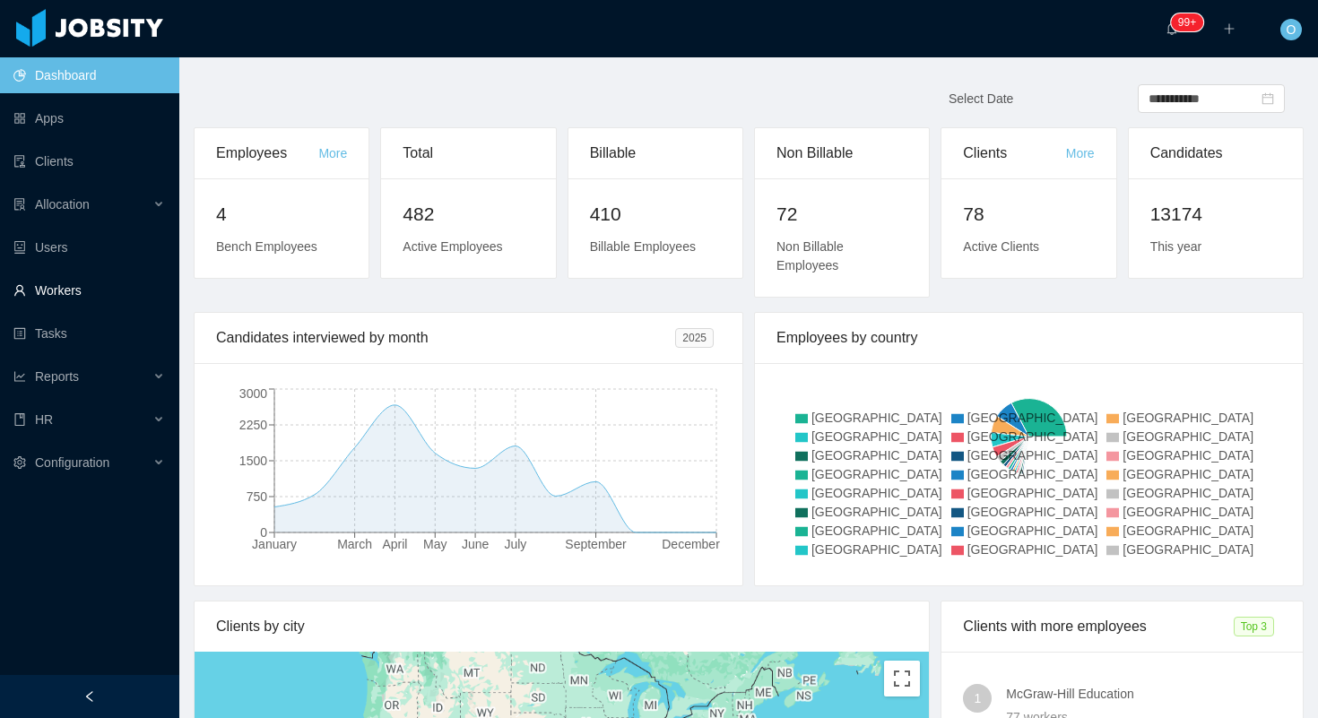
click at [38, 293] on link "Workers" at bounding box center [88, 290] width 151 height 36
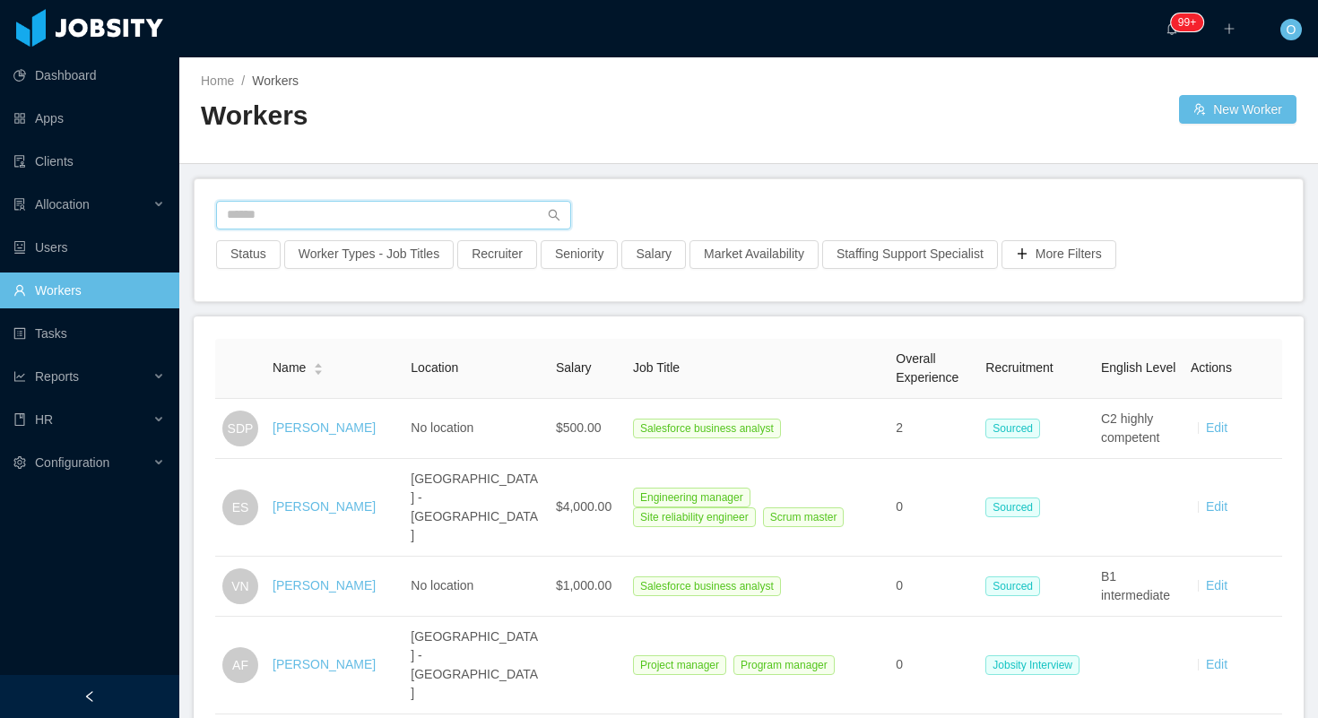
click at [400, 214] on input "text" at bounding box center [393, 215] width 355 height 29
paste input "**********"
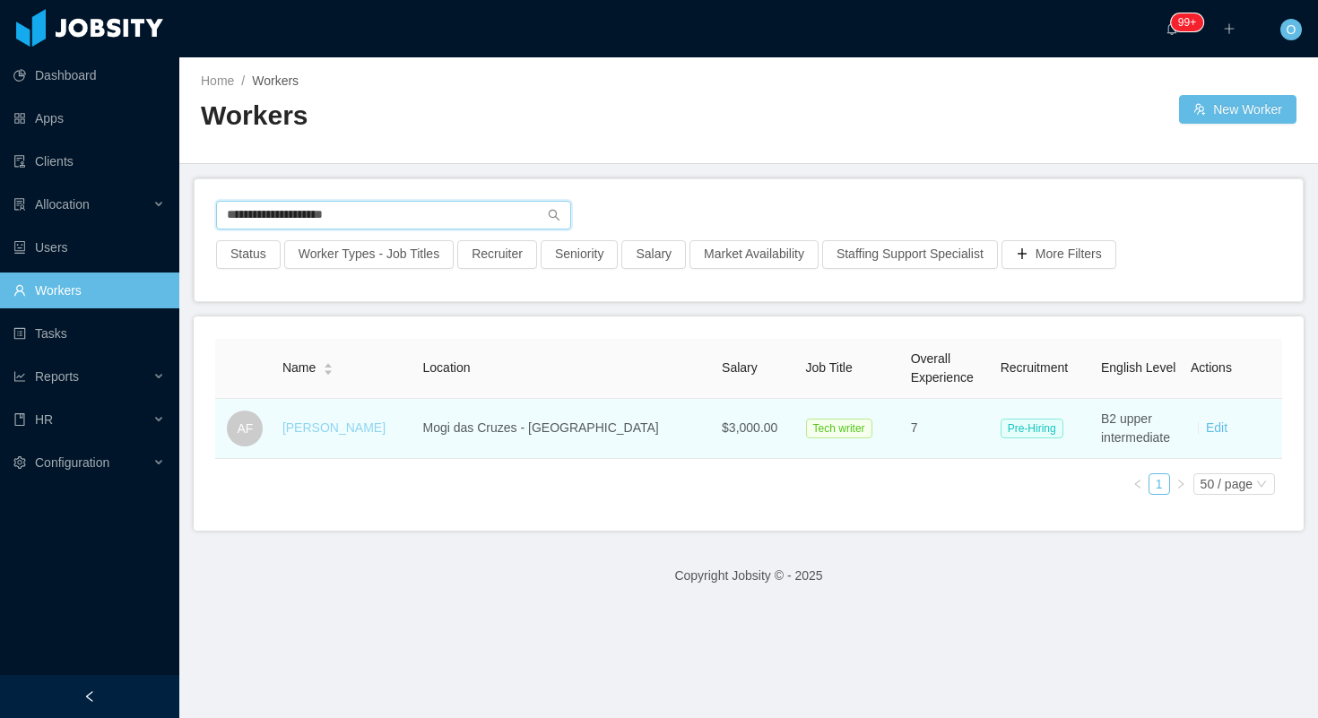
type input "**********"
click at [303, 431] on link "[PERSON_NAME]" at bounding box center [333, 427] width 103 height 14
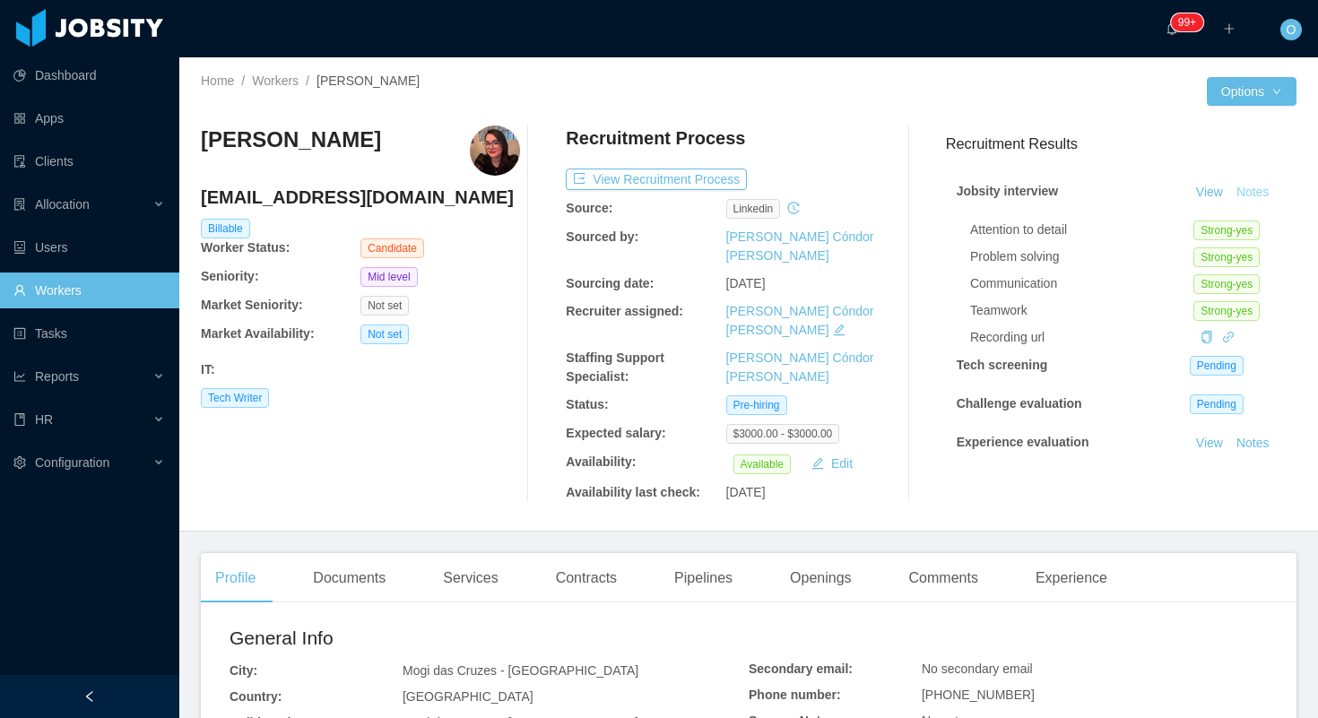
click at [1249, 195] on button "Notes" at bounding box center [1253, 193] width 48 height 22
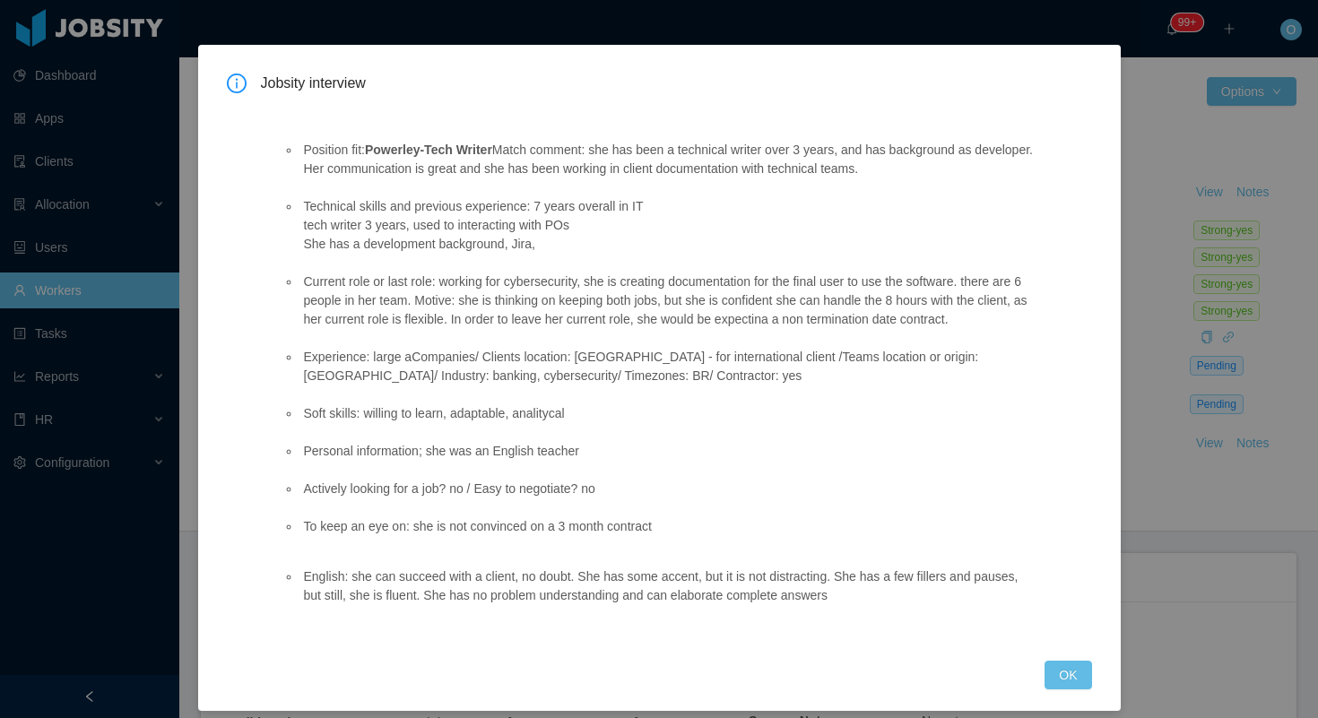
scroll to position [78, 0]
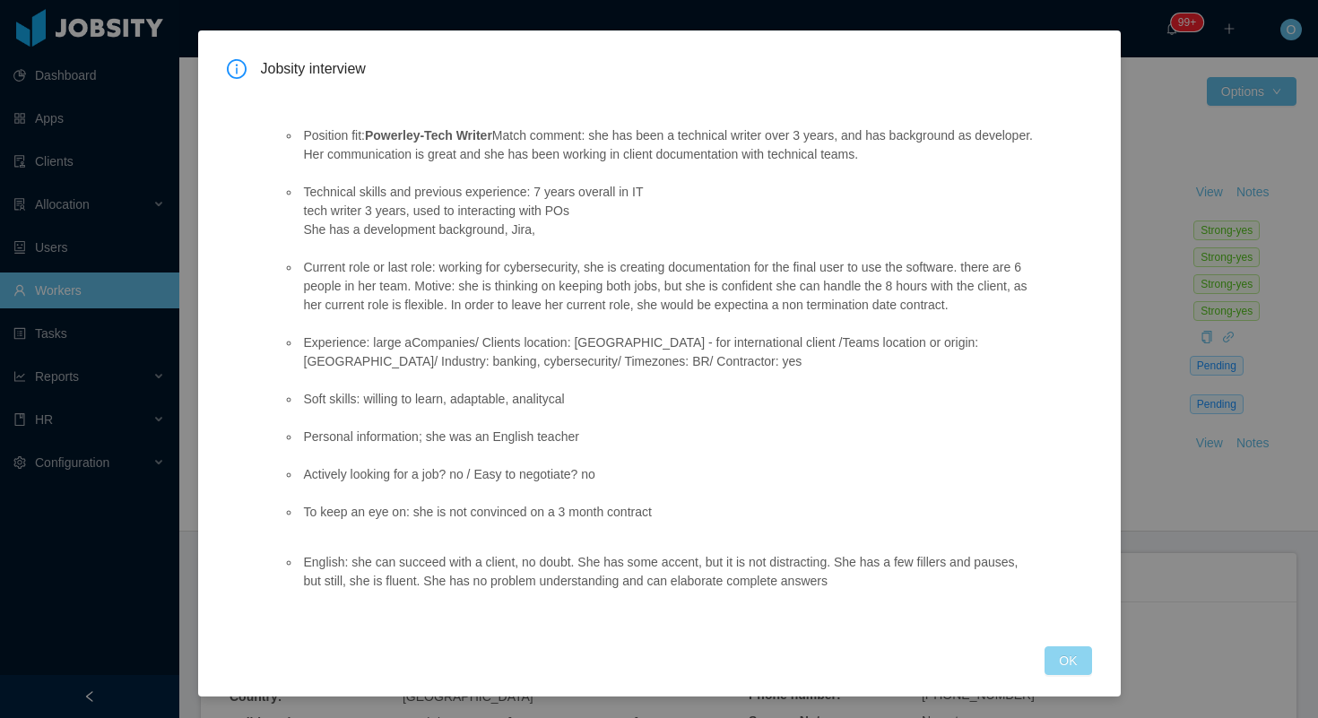
click at [1064, 659] on button "OK" at bounding box center [1067, 660] width 47 height 29
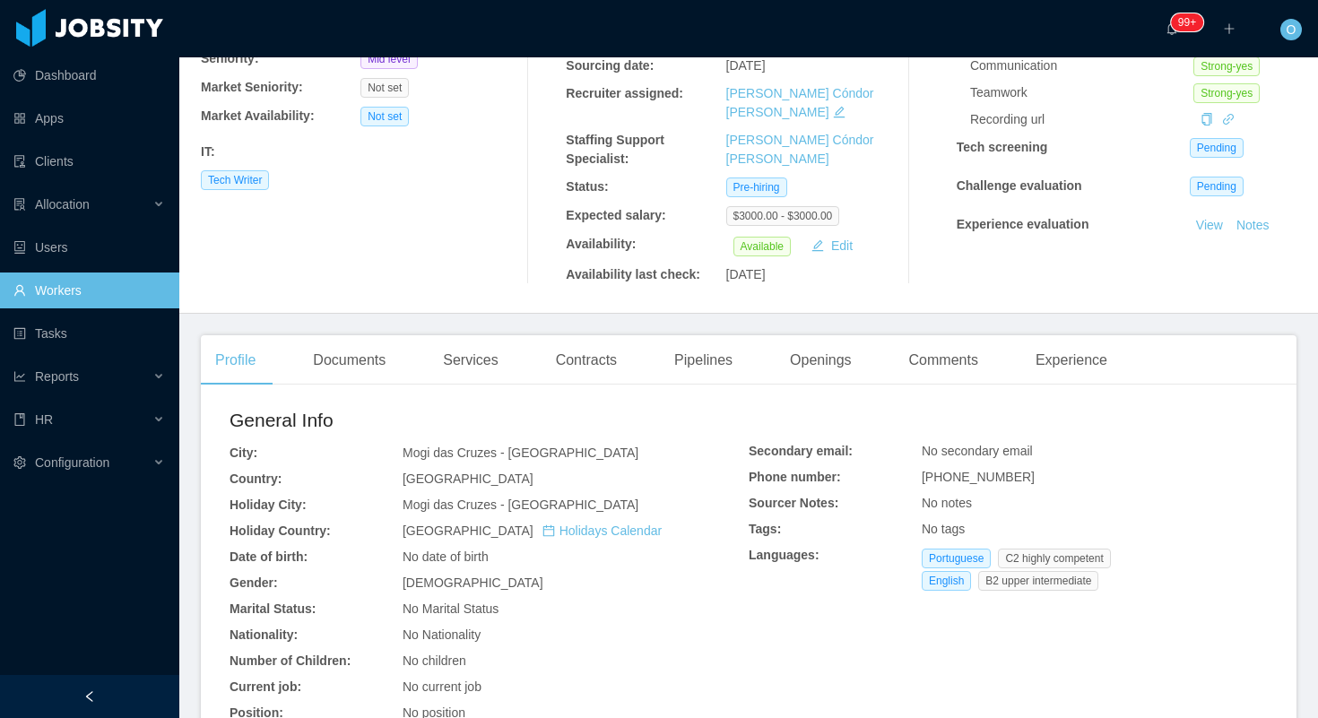
scroll to position [0, 0]
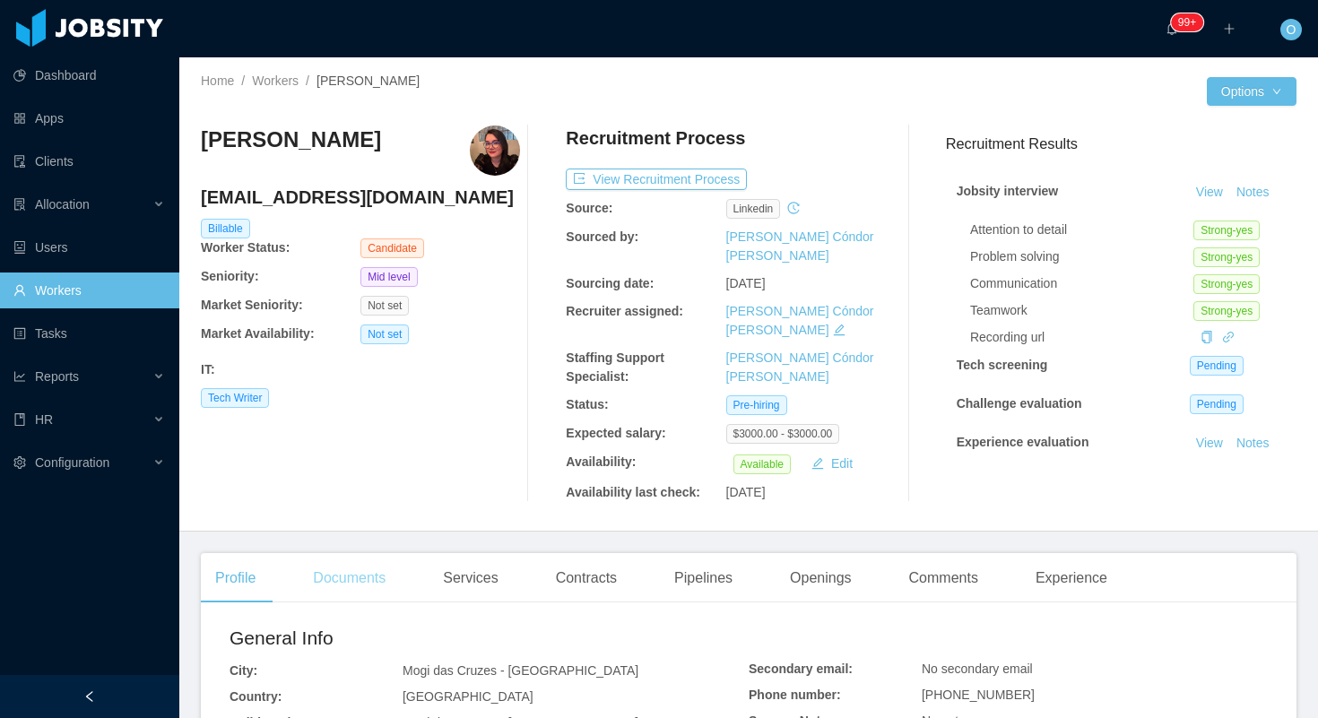
click at [375, 553] on div "Documents" at bounding box center [348, 578] width 101 height 50
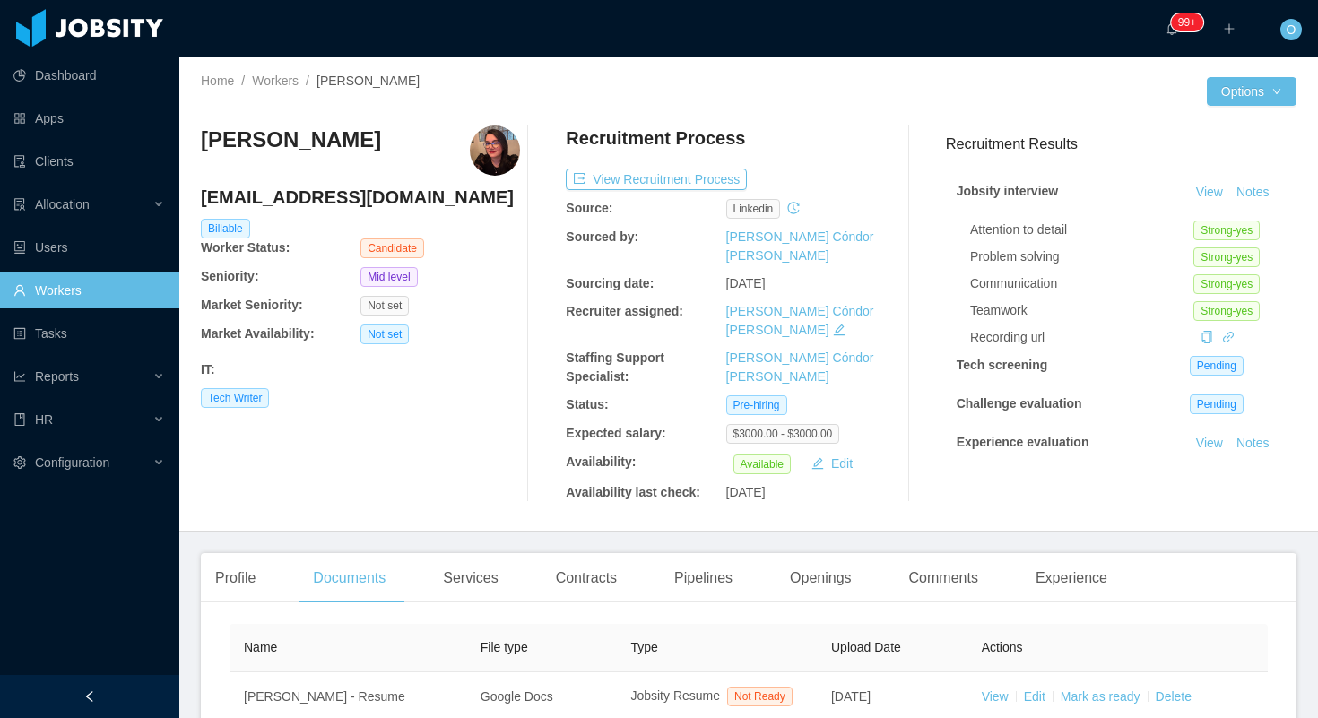
scroll to position [151, 0]
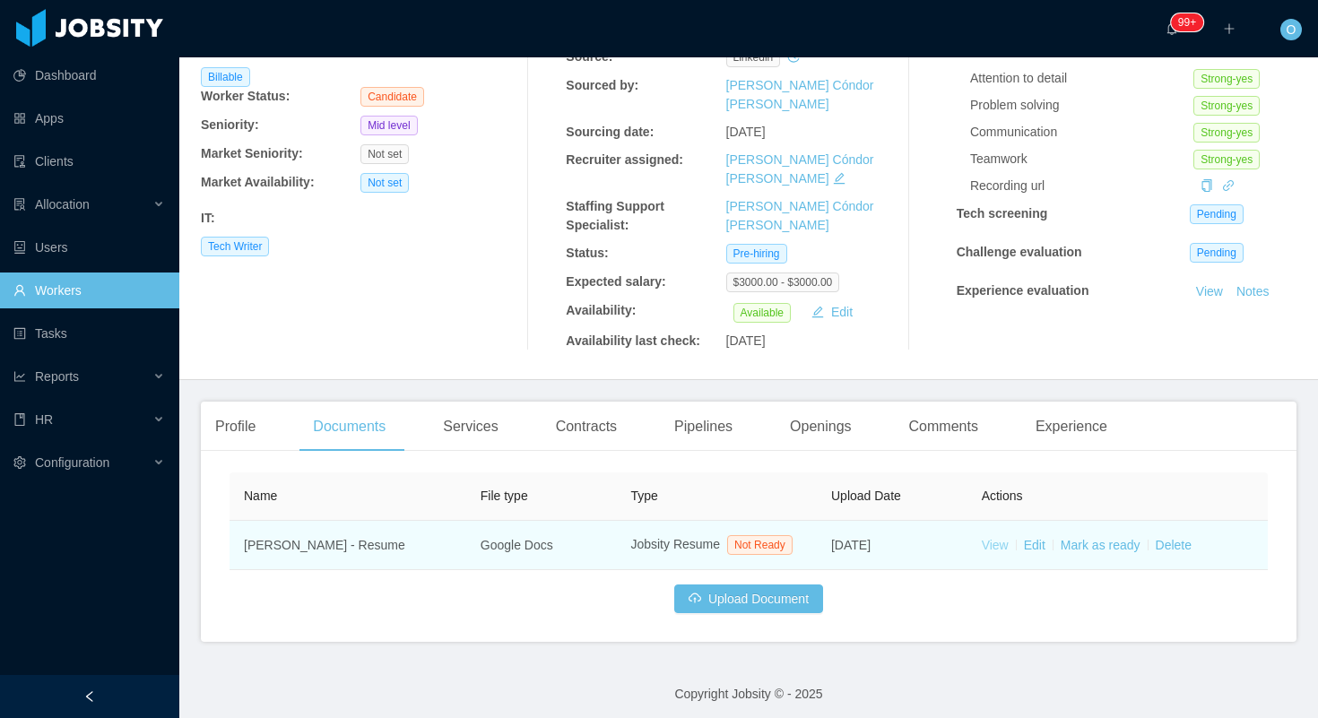
click at [995, 538] on link "View" at bounding box center [994, 545] width 27 height 14
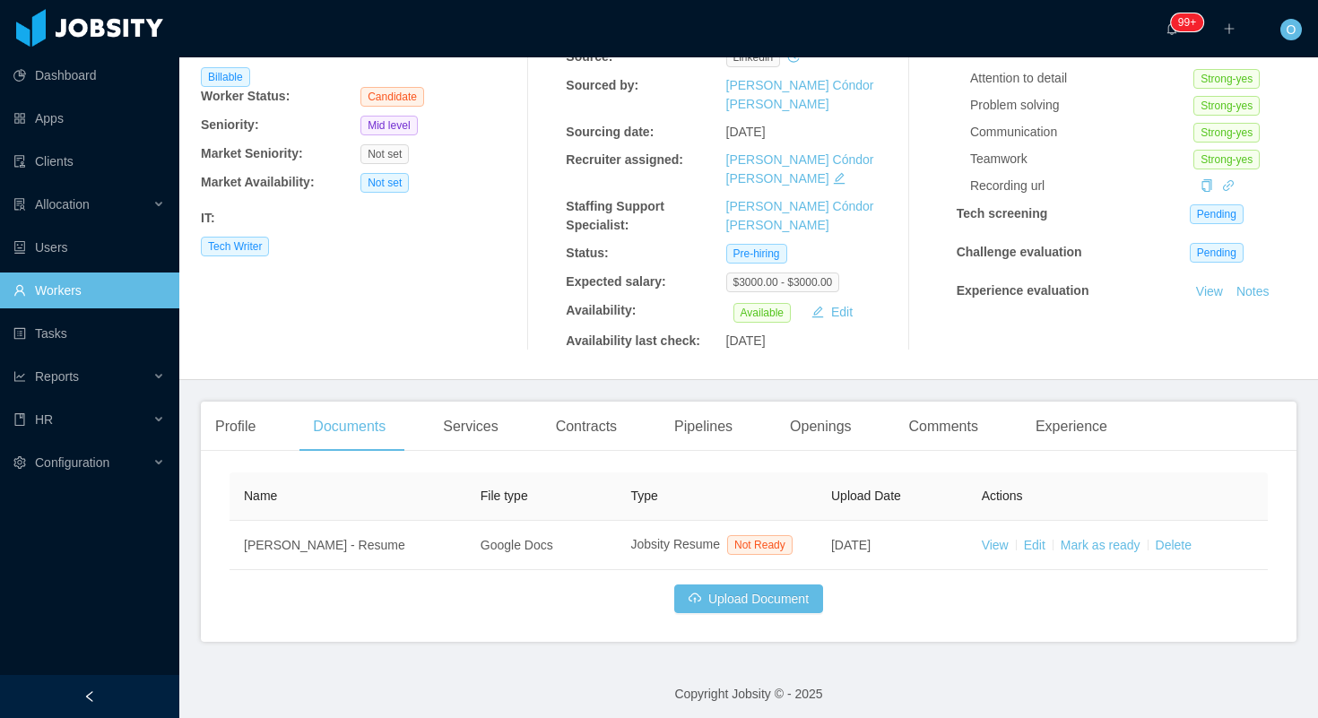
scroll to position [0, 0]
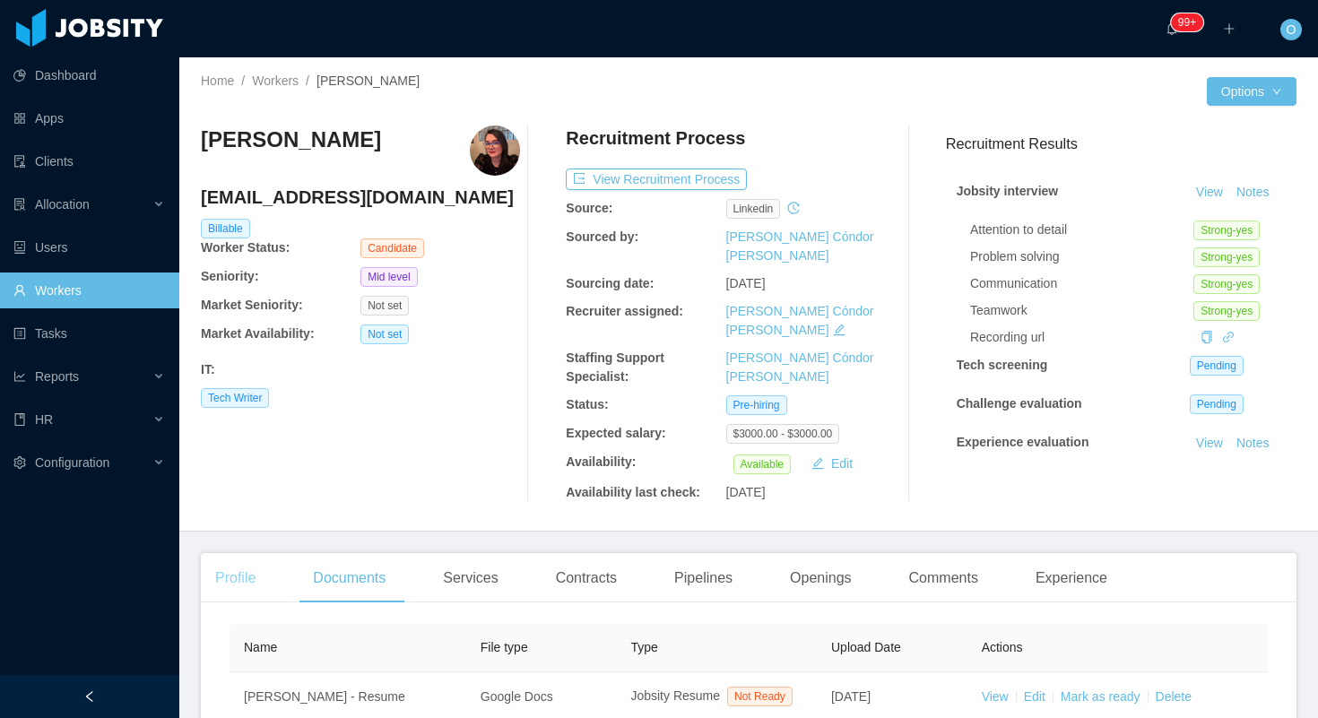
click at [237, 553] on div "Profile" at bounding box center [235, 578] width 69 height 50
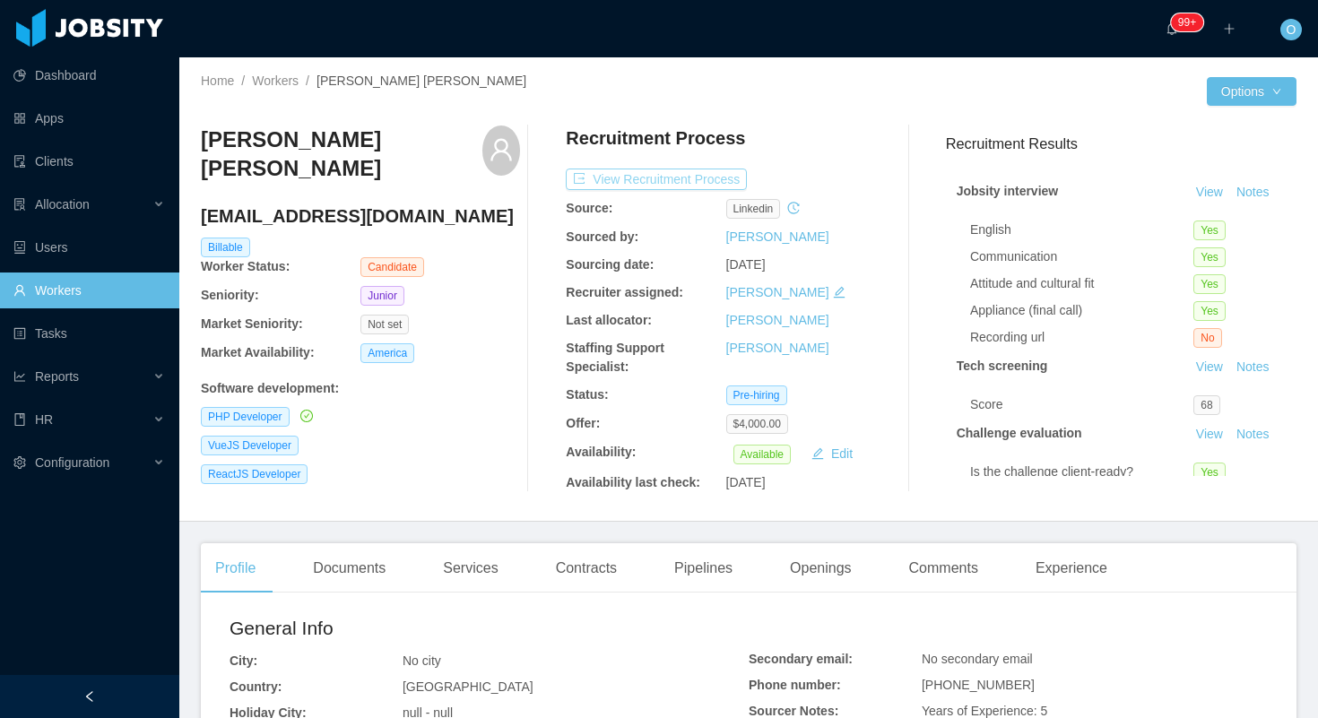
click at [691, 183] on button "View Recruitment Process" at bounding box center [656, 180] width 181 height 22
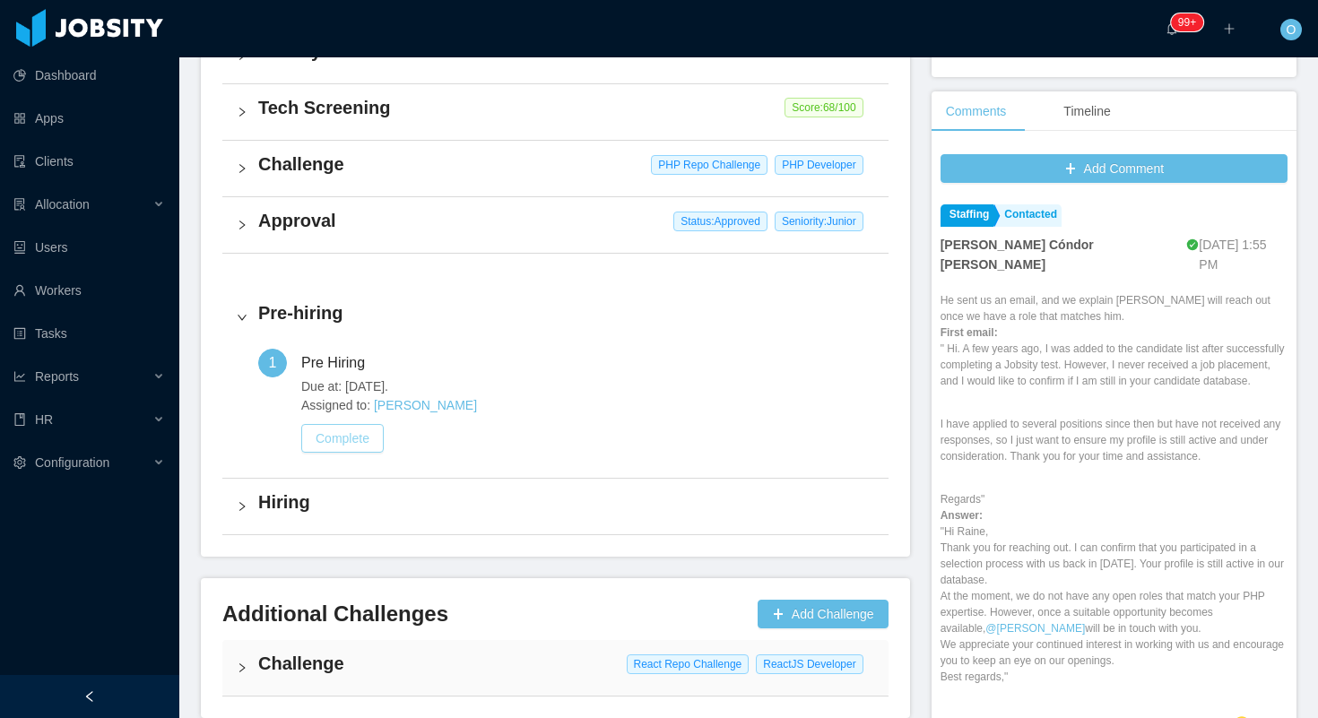
scroll to position [584, 0]
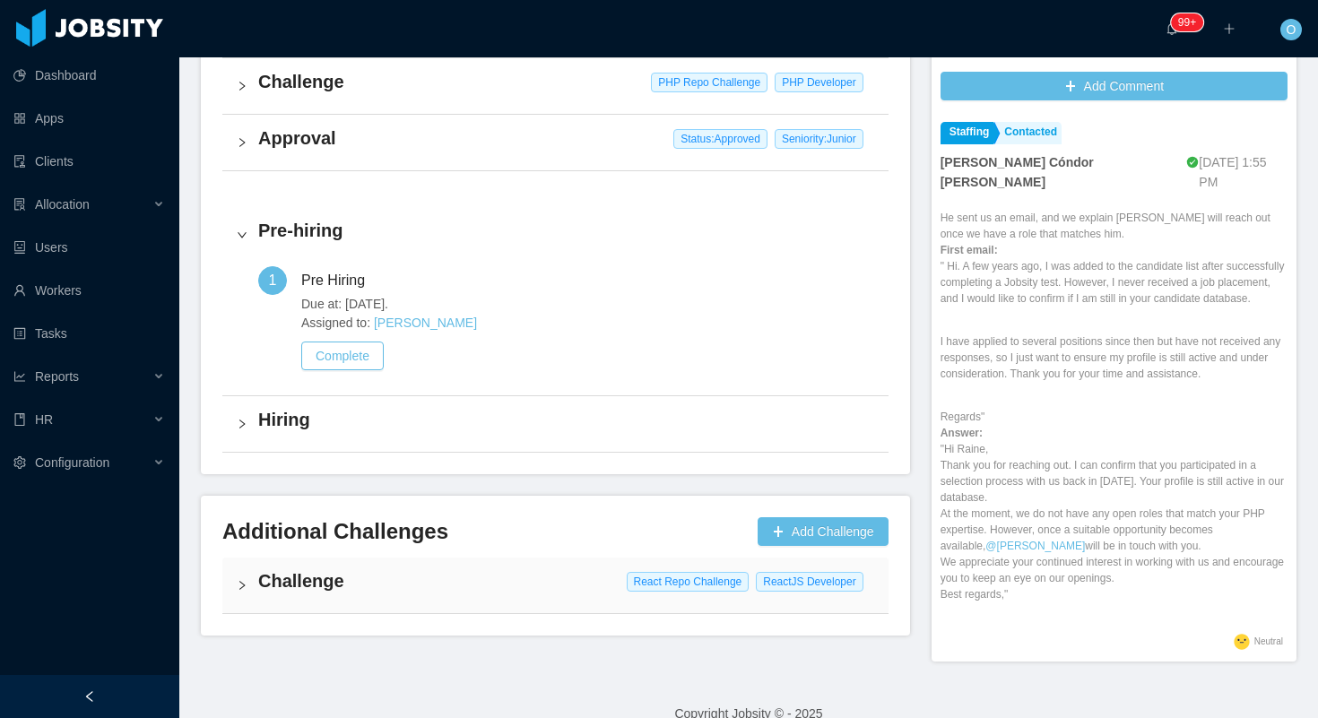
click at [414, 587] on h4 "Challenge" at bounding box center [566, 580] width 616 height 25
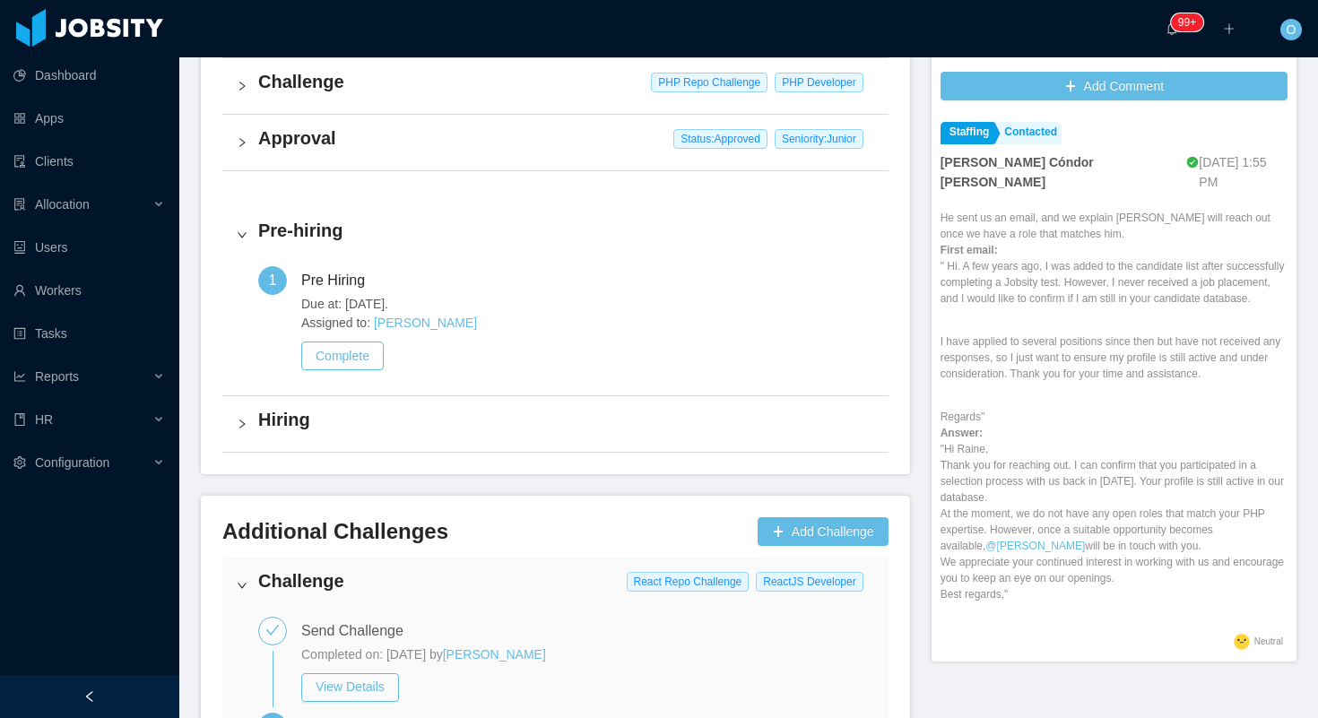
scroll to position [813, 0]
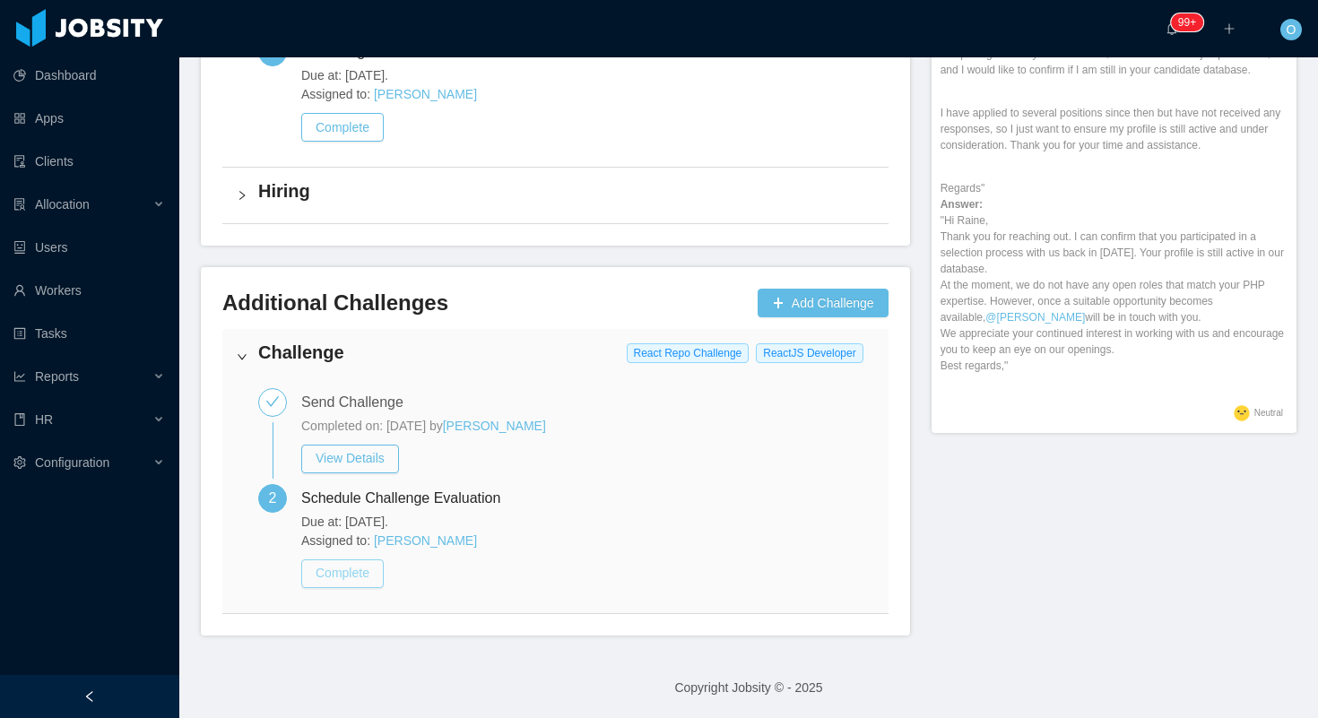
click at [362, 564] on button "Complete" at bounding box center [342, 573] width 82 height 29
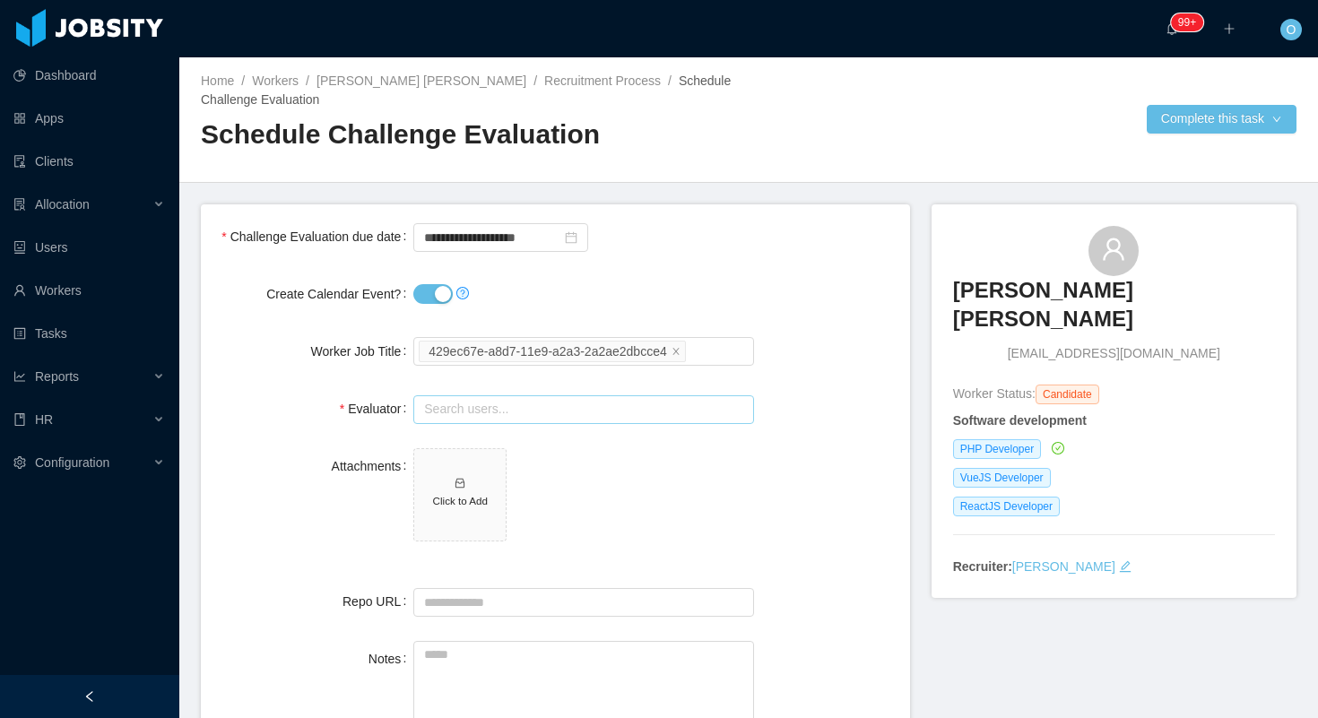
click at [673, 400] on input "text" at bounding box center [583, 409] width 340 height 29
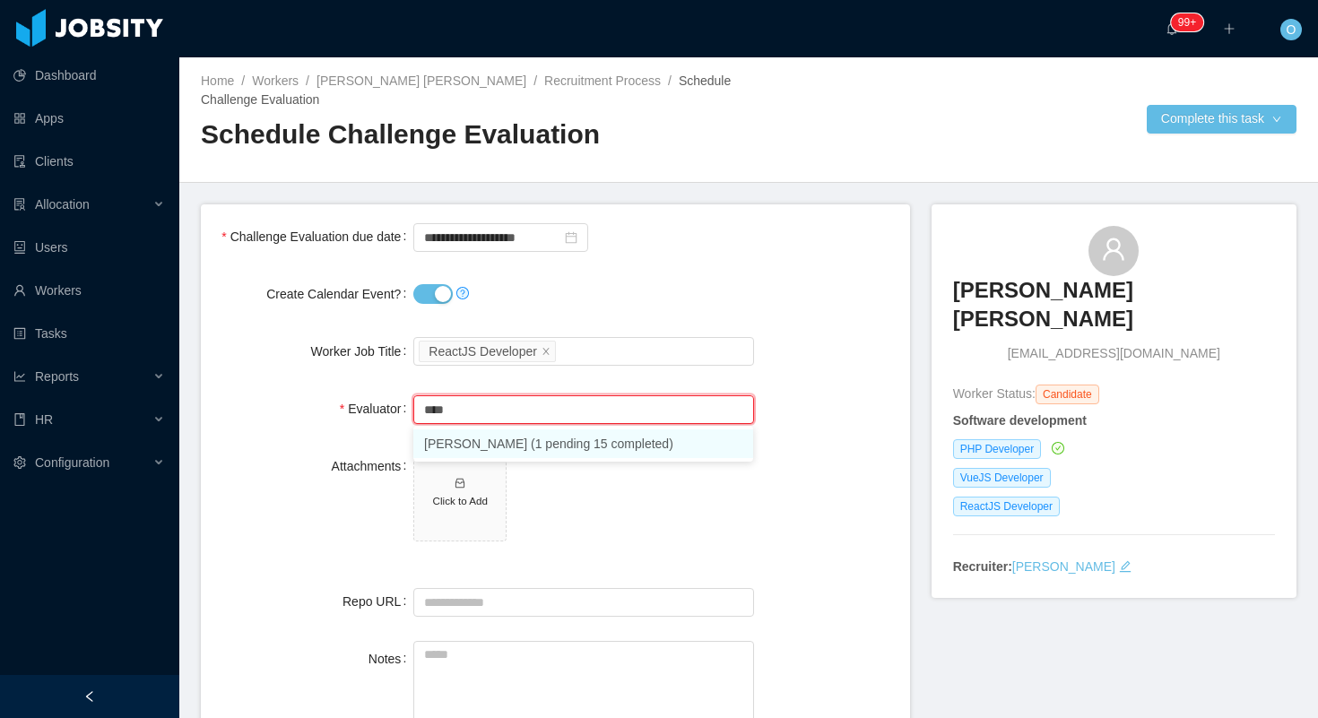
click at [540, 448] on li "[PERSON_NAME] (1 pending 15 completed)" at bounding box center [583, 443] width 340 height 29
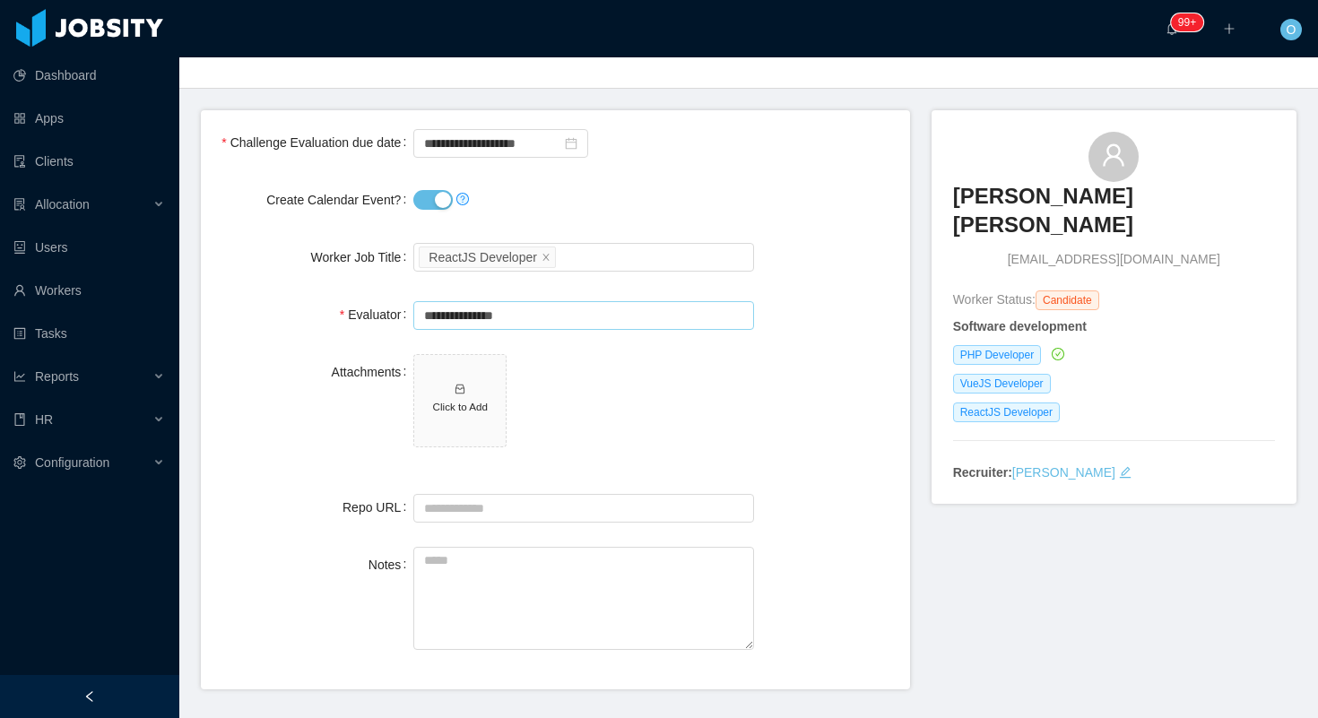
scroll to position [120, 0]
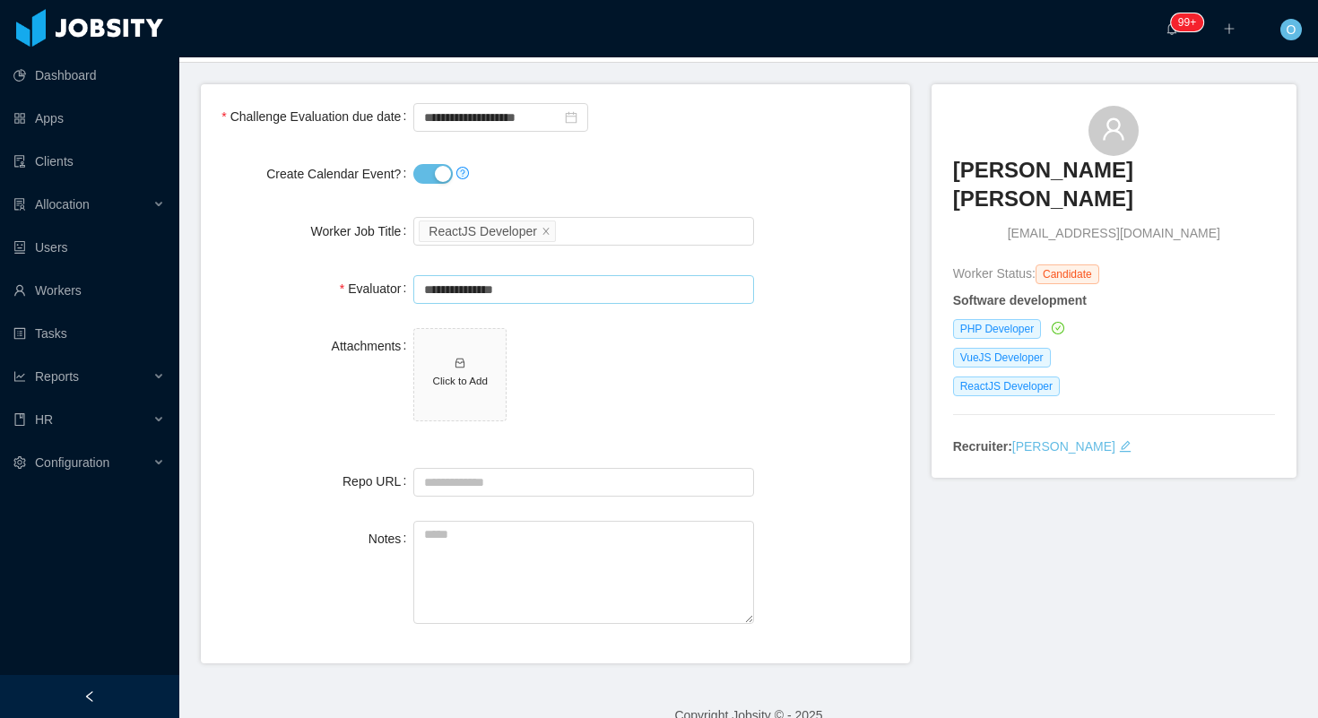
type input "**********"
click at [429, 177] on button "Create Calendar Event?" at bounding box center [432, 174] width 39 height 20
click at [493, 121] on input "**********" at bounding box center [500, 117] width 175 height 29
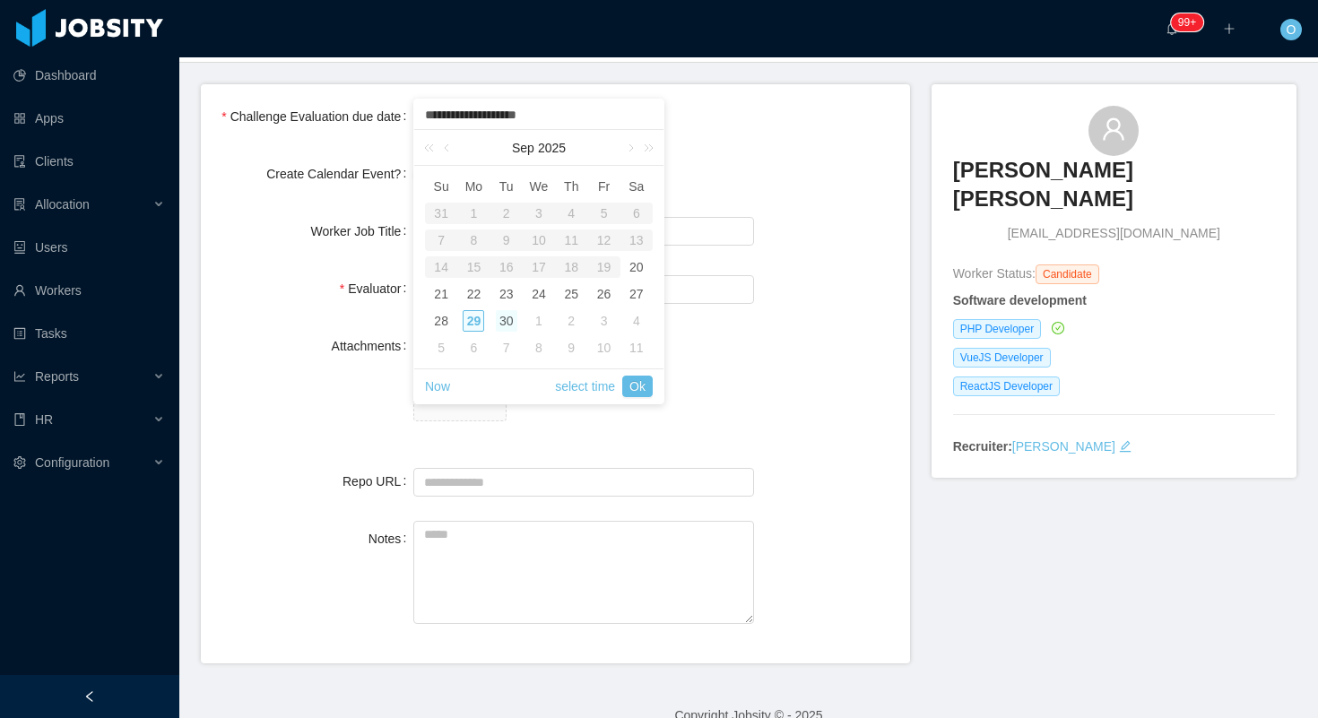
click at [509, 320] on div "30" at bounding box center [507, 321] width 22 height 22
type input "**********"
click at [639, 376] on link "Ok" at bounding box center [637, 387] width 30 height 22
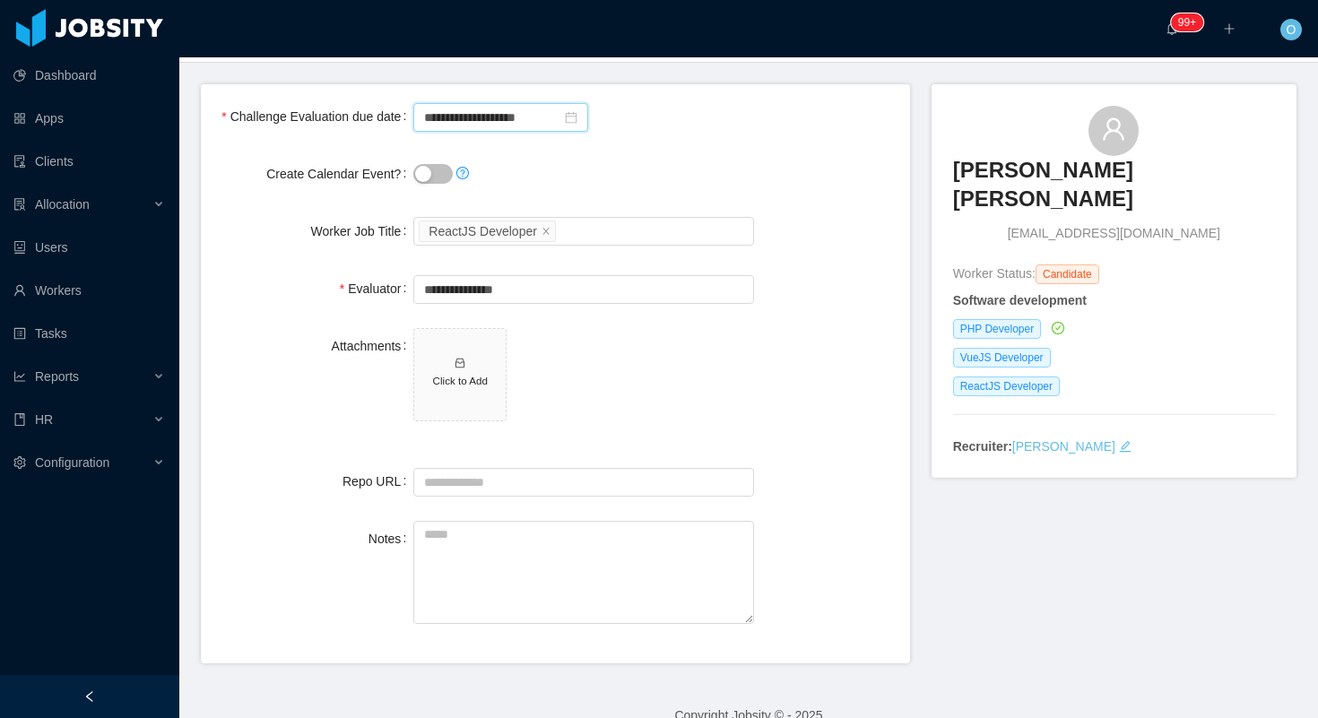
scroll to position [148, 0]
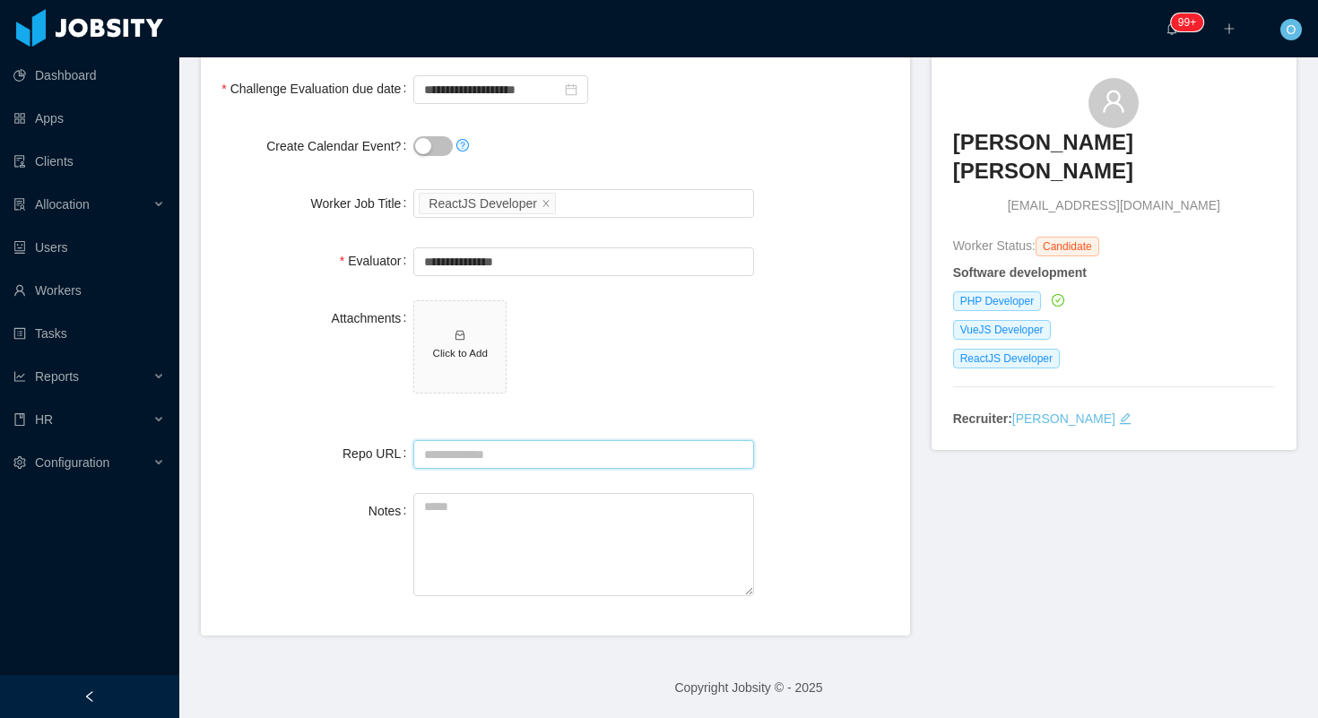
click at [610, 442] on input "Repo URL" at bounding box center [583, 454] width 340 height 29
paste input "**********"
type input "**********"
click at [808, 372] on div "Attachments Click to Add" at bounding box center [555, 357] width 680 height 114
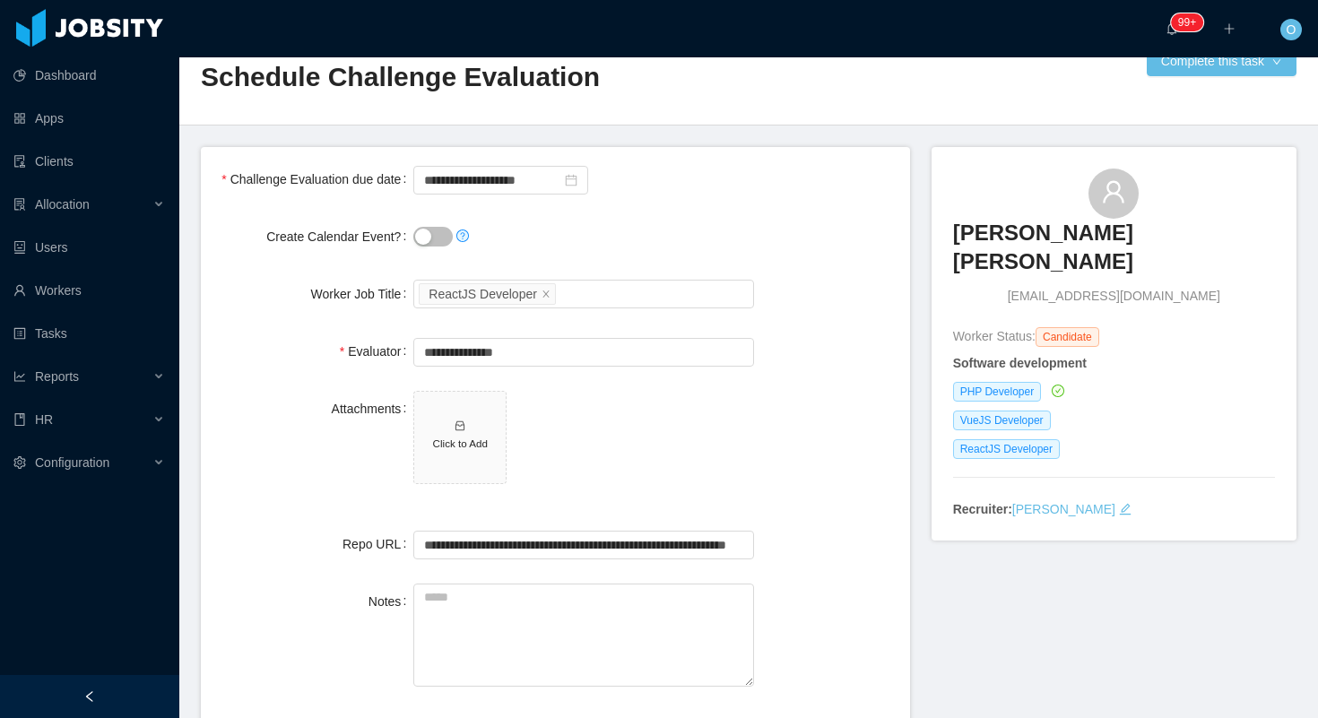
scroll to position [0, 0]
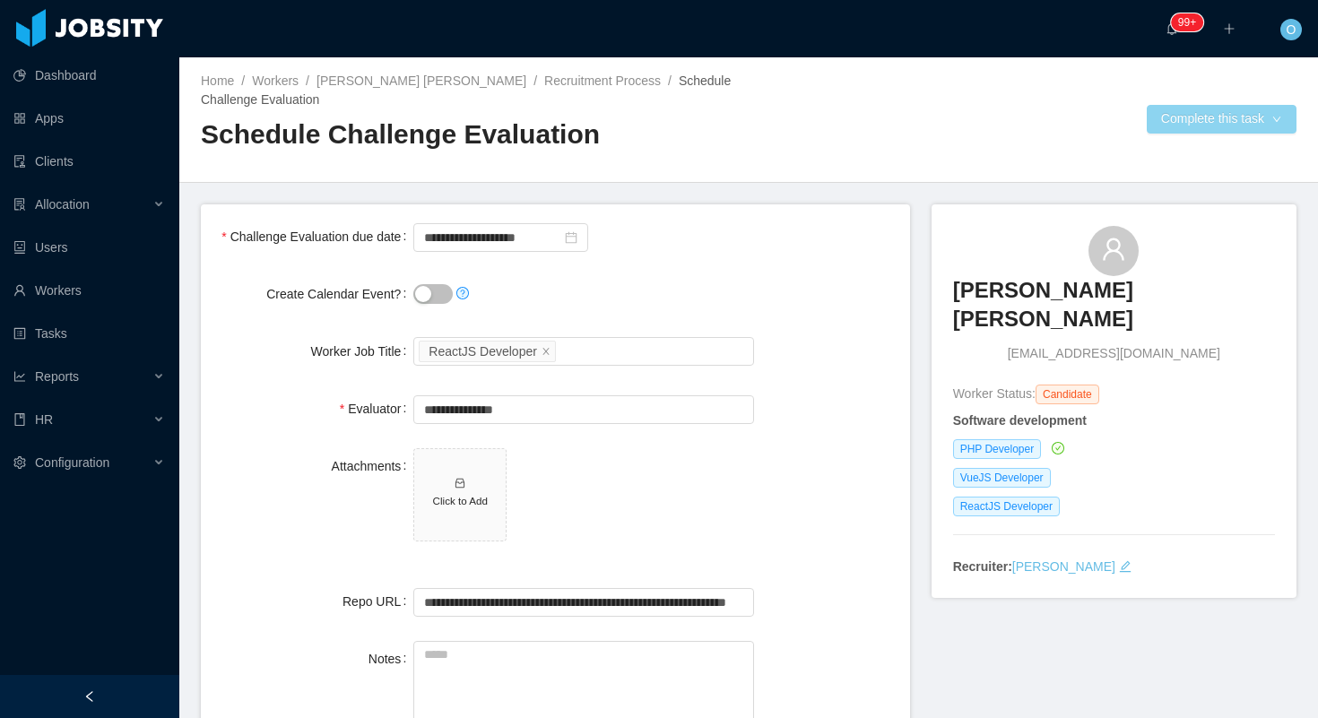
click at [1275, 118] on button "Complete this task" at bounding box center [1221, 119] width 150 height 29
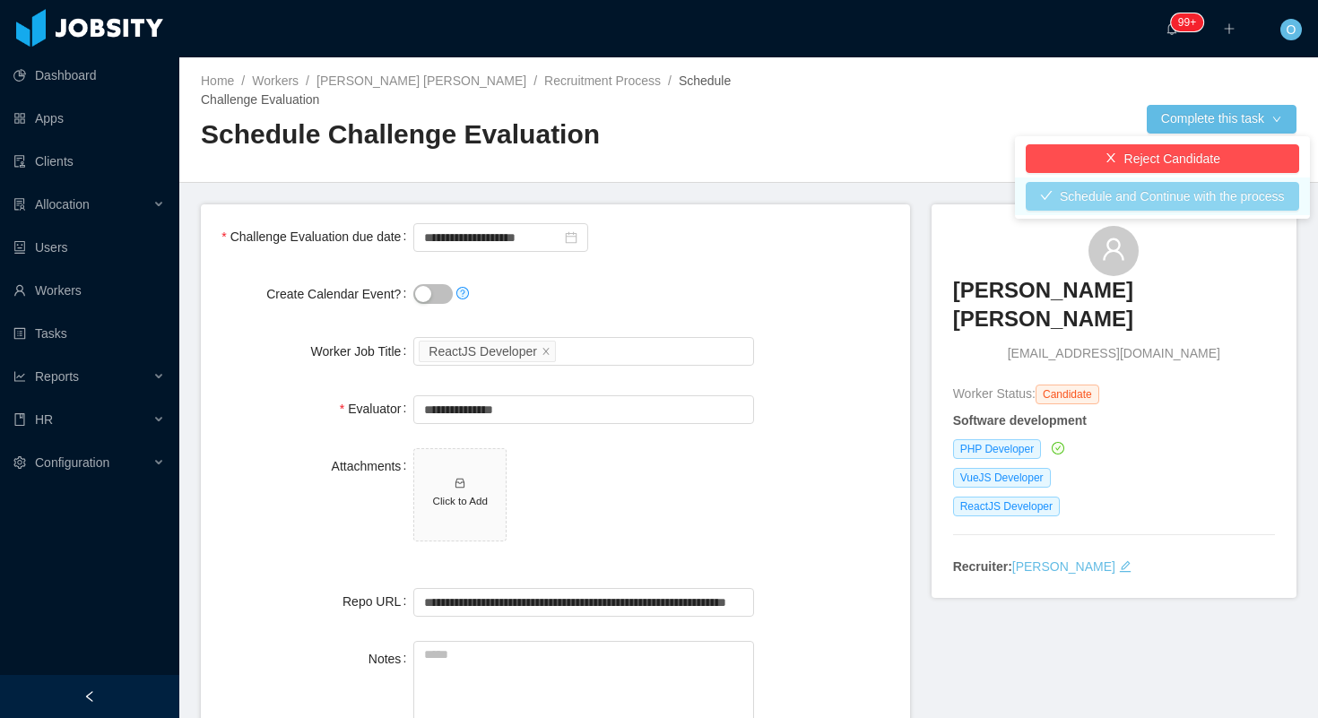
click at [1086, 197] on button "Schedule and Continue with the process" at bounding box center [1161, 196] width 273 height 29
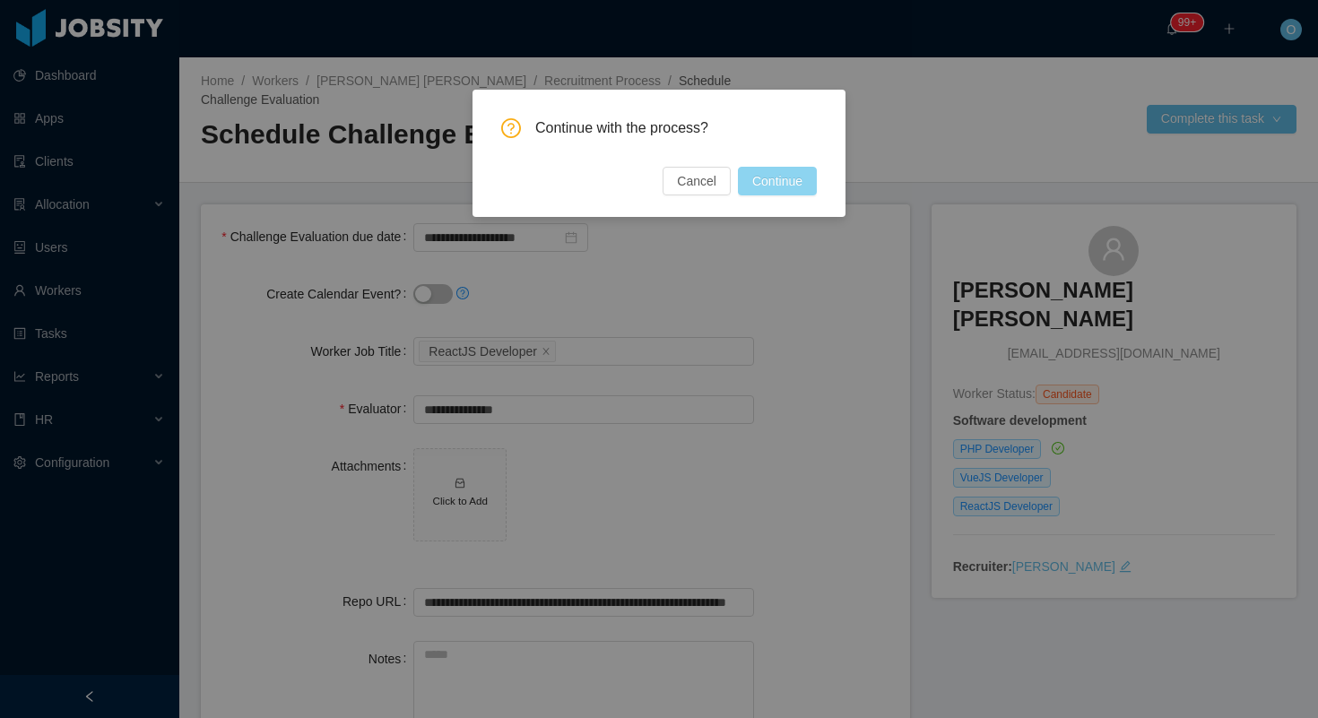
click at [808, 185] on button "Continue" at bounding box center [777, 181] width 79 height 29
